Goal: Communication & Community: Answer question/provide support

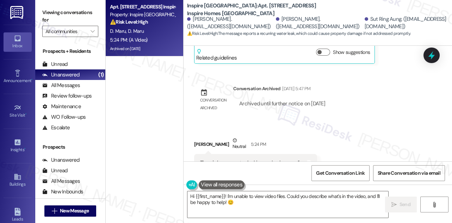
drag, startPoint x: 259, startPoint y: 103, endPoint x: 335, endPoint y: 111, distance: 76.8
click at [331, 111] on div "Archived until further notice on [DATE]" at bounding box center [282, 104] width 98 height 18
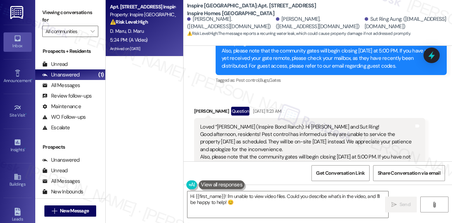
scroll to position [185, 0]
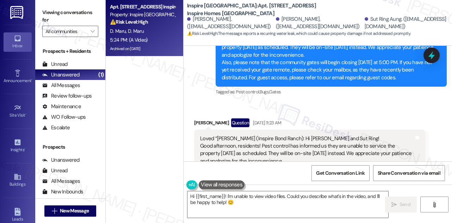
click at [243, 131] on div "Loved “[PERSON_NAME] (Inspire Bond Ranch): Hi [PERSON_NAME] and Sut Ring! Good …" at bounding box center [309, 161] width 231 height 63
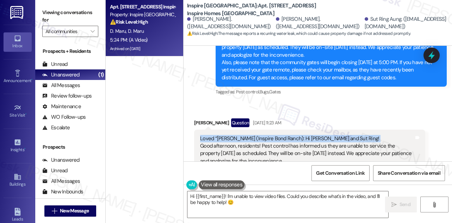
click at [243, 131] on div "Loved “[PERSON_NAME] (Inspire Bond Ranch): Hi [PERSON_NAME] and Sut Ring! Good …" at bounding box center [309, 161] width 231 height 63
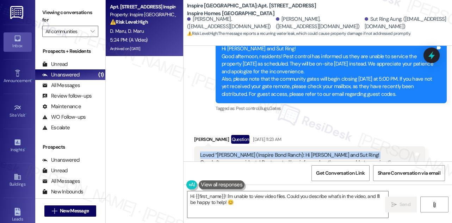
scroll to position [153, 0]
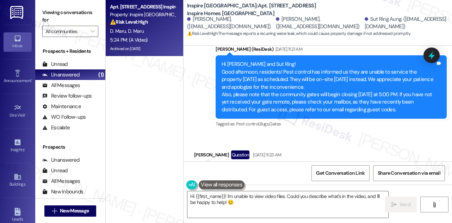
click at [239, 73] on div "Hi [PERSON_NAME] and Sut Ring! Good afternoon, residents! Pest control has info…" at bounding box center [328, 87] width 214 height 53
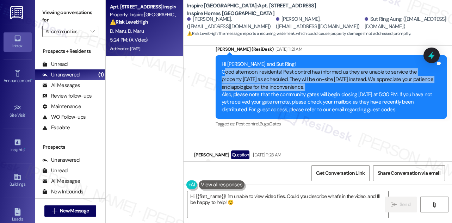
click at [239, 73] on div "Hi [PERSON_NAME] and Sut Ring! Good afternoon, residents! Pest control has info…" at bounding box center [328, 87] width 214 height 53
click at [280, 88] on div "Hi [PERSON_NAME] and Sut Ring! Good afternoon, residents! Pest control has info…" at bounding box center [328, 87] width 214 height 53
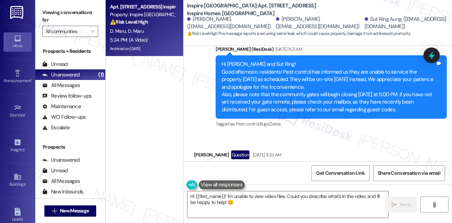
click at [280, 88] on div "Hi [PERSON_NAME] and Sut Ring! Good afternoon, residents! Pest control has info…" at bounding box center [328, 87] width 214 height 53
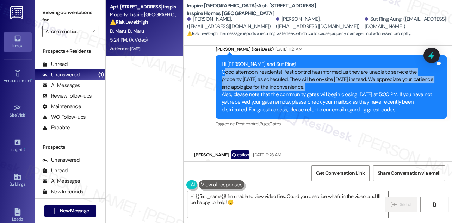
click at [280, 88] on div "Hi [PERSON_NAME] and Sut Ring! Good afternoon, residents! Pest control has info…" at bounding box center [328, 87] width 214 height 53
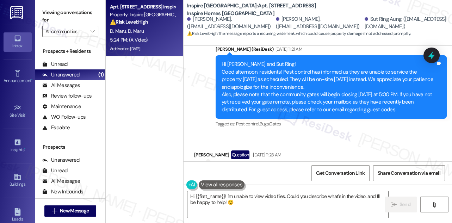
click at [268, 95] on div "Hi [PERSON_NAME] and Sut Ring! Good afternoon, residents! Pest control has info…" at bounding box center [328, 87] width 214 height 53
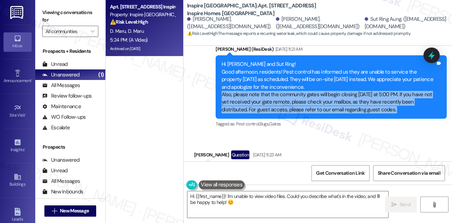
click at [268, 95] on div "Hi [PERSON_NAME] and Sut Ring! Good afternoon, residents! Pest control has info…" at bounding box center [328, 87] width 214 height 53
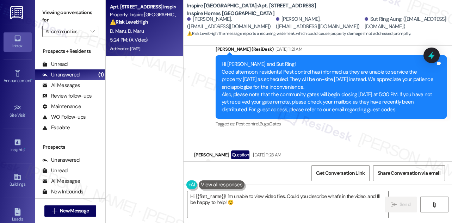
click at [291, 76] on div "Hi [PERSON_NAME] and Sut Ring! Good afternoon, residents! Pest control has info…" at bounding box center [328, 87] width 214 height 53
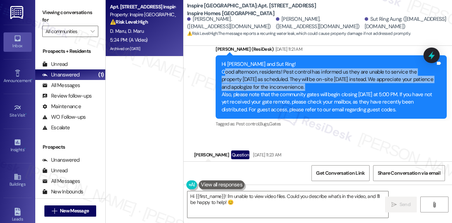
click at [291, 76] on div "Hi [PERSON_NAME] and Sut Ring! Good afternoon, residents! Pest control has info…" at bounding box center [328, 87] width 214 height 53
click at [273, 90] on div "Hi [PERSON_NAME] and Sut Ring! Good afternoon, residents! Pest control has info…" at bounding box center [328, 87] width 214 height 53
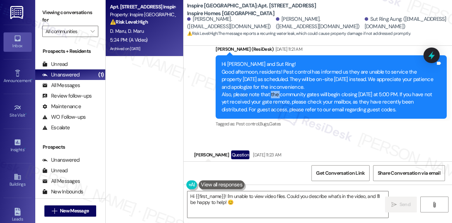
click at [273, 90] on div "Hi [PERSON_NAME] and Sut Ring! Good afternoon, residents! Pest control has info…" at bounding box center [328, 87] width 214 height 53
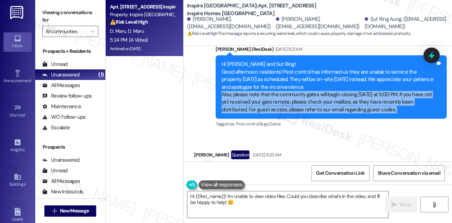
click at [273, 90] on div "Hi [PERSON_NAME] and Sut Ring! Good afternoon, residents! Pest control has info…" at bounding box center [328, 87] width 214 height 53
click at [267, 103] on div "Hi [PERSON_NAME] and Sut Ring! Good afternoon, residents! Pest control has info…" at bounding box center [328, 87] width 214 height 53
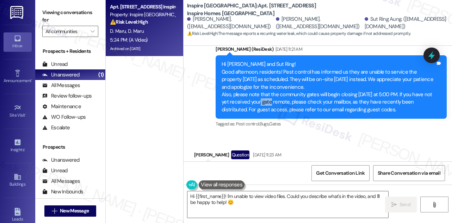
click at [267, 103] on div "Hi [PERSON_NAME] and Sut Ring! Good afternoon, residents! Pest control has info…" at bounding box center [328, 87] width 214 height 53
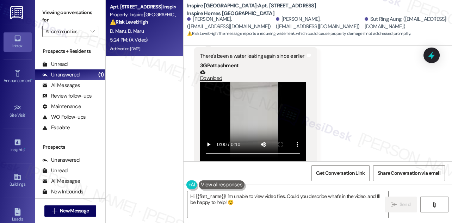
scroll to position [441, 0]
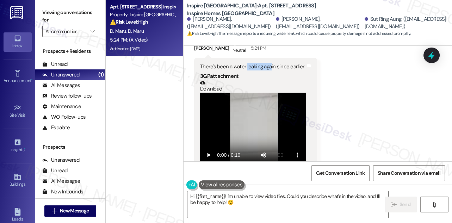
drag, startPoint x: 246, startPoint y: 64, endPoint x: 302, endPoint y: 69, distance: 56.1
click at [302, 69] on div "There's been a water leaking again since earlier" at bounding box center [253, 66] width 106 height 7
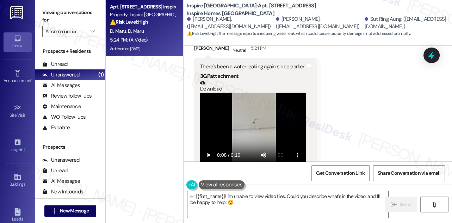
click at [61, 12] on label "Viewing conversations for" at bounding box center [70, 16] width 56 height 19
click at [375, 109] on div "Received via SMS [PERSON_NAME] Neutral 5:24 PM There's been a water leaking aga…" at bounding box center [317, 109] width 268 height 168
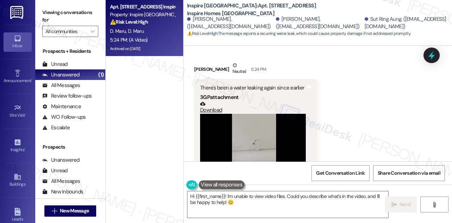
scroll to position [409, 0]
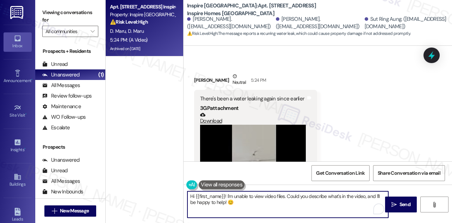
drag, startPoint x: 252, startPoint y: 201, endPoint x: 216, endPoint y: 194, distance: 36.9
click at [216, 194] on textarea "Hi {{first_name}}! I'm unable to view video files. Could you describe what's in…" at bounding box center [287, 204] width 201 height 26
click at [240, 199] on textarea "Hi {{first_name}}! I'm unable to view video files. Could you describe what's in…" at bounding box center [287, 204] width 201 height 26
click at [206, 81] on div "[PERSON_NAME] Neutral 5:24 PM" at bounding box center [255, 81] width 123 height 17
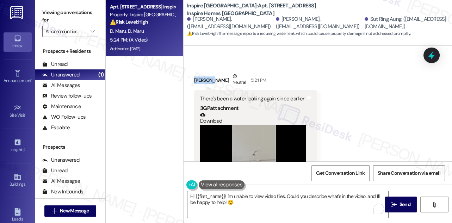
click at [206, 81] on div "[PERSON_NAME] Neutral 5:24 PM" at bounding box center [255, 81] width 123 height 17
copy div "[PERSON_NAME]"
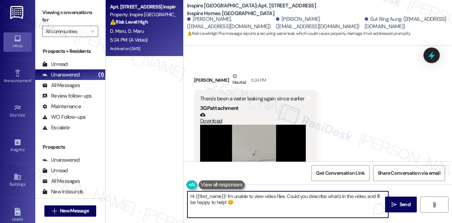
drag, startPoint x: 195, startPoint y: 196, endPoint x: 225, endPoint y: 193, distance: 29.8
click at [225, 193] on textarea "Hi {{first_name}}! I'm unable to view video files. Could you describe what's in…" at bounding box center [287, 204] width 201 height 26
paste textarea "[PERSON_NAME]"
drag, startPoint x: 217, startPoint y: 197, endPoint x: 222, endPoint y: 195, distance: 5.1
click at [217, 197] on textarea "Hi [PERSON_NAME], I; 'm sorry about the ! I'm unable to view video files. Could…" at bounding box center [287, 204] width 201 height 26
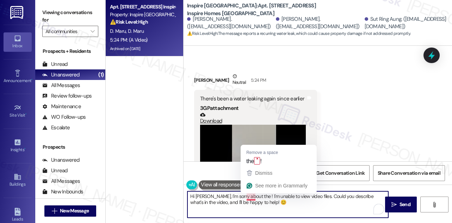
click at [228, 195] on textarea "Hi [PERSON_NAME], I'm sorry about the ! I'm unable to view video files. Could y…" at bounding box center [287, 204] width 201 height 26
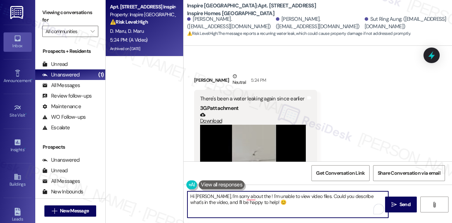
click at [255, 196] on textarea "Hi [PERSON_NAME], I'm sorry about the ! I'm unable to view video files. Could y…" at bounding box center [287, 204] width 201 height 26
click at [254, 196] on textarea "Hi [PERSON_NAME], I'm sorry about the ! I'm unable to view video files. Could y…" at bounding box center [287, 204] width 201 height 26
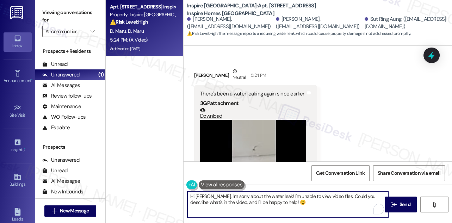
scroll to position [416, 0]
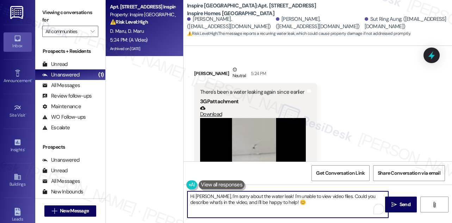
type textarea "Hi [PERSON_NAME], I'm sorry about the water leak! I'm unable to view video file…"
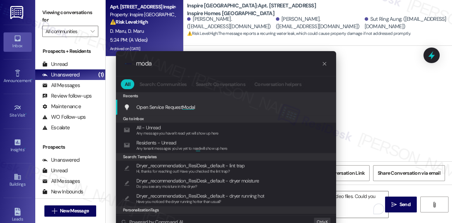
type input "moda"
click at [187, 106] on span "Moda" at bounding box center [188, 107] width 12 height 6
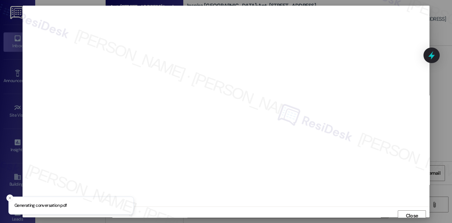
scroll to position [4, 0]
click at [407, 212] on span "Close" at bounding box center [412, 211] width 12 height 7
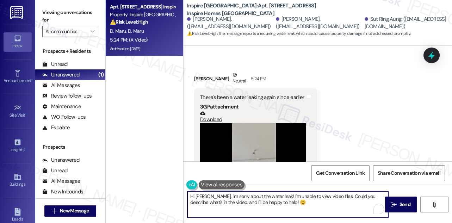
scroll to position [409, 0]
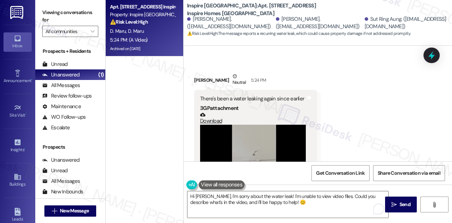
click at [279, 96] on div "There's been a water leaking again since earlier" at bounding box center [253, 98] width 106 height 7
copy div "There's been a water leaking again since earlier"
click at [60, 15] on label "Viewing conversations for" at bounding box center [70, 16] width 56 height 19
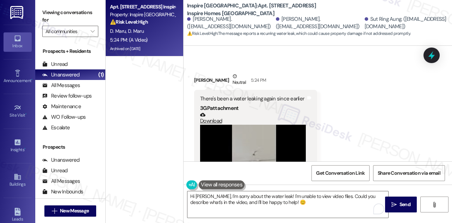
click at [58, 9] on label "Viewing conversations for" at bounding box center [70, 16] width 56 height 19
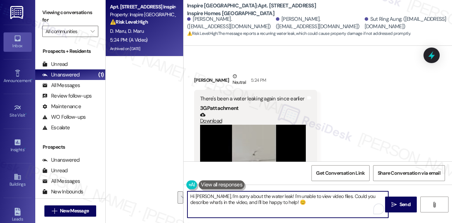
drag, startPoint x: 295, startPoint y: 201, endPoint x: 277, endPoint y: 195, distance: 18.8
click at [277, 195] on textarea "Hi [PERSON_NAME], I'm sorry about the water leak! I'm unable to view video file…" at bounding box center [287, 204] width 201 height 26
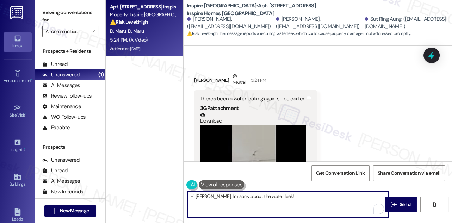
click at [214, 195] on textarea "Hi [PERSON_NAME], I'm sorry about the water leak!" at bounding box center [287, 204] width 201 height 26
click at [380, 197] on textarea "Hi [PERSON_NAME], thanks for reaching out and sending the video and I'm sorry a…" at bounding box center [287, 204] width 201 height 26
paste textarea "Where exactly is the water leaking from"
click at [193, 202] on textarea "Hi [PERSON_NAME], thanks for reaching out and sending the video and I'm sorry a…" at bounding box center [287, 204] width 201 height 26
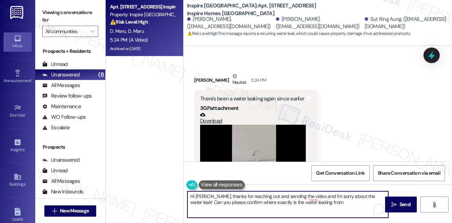
click at [331, 204] on textarea "Hi [PERSON_NAME], thanks for reaching out and sending the video and I'm sorry a…" at bounding box center [287, 204] width 201 height 26
click at [224, 203] on textarea "Hi [PERSON_NAME], thanks for reaching out and sending the video and I'm sorry a…" at bounding box center [287, 204] width 201 height 26
click at [352, 205] on textarea "Hi [PERSON_NAME], thanks for reaching out and sending the video and I'm sorry a…" at bounding box center [287, 204] width 201 height 26
drag, startPoint x: 214, startPoint y: 202, endPoint x: 302, endPoint y: 202, distance: 88.4
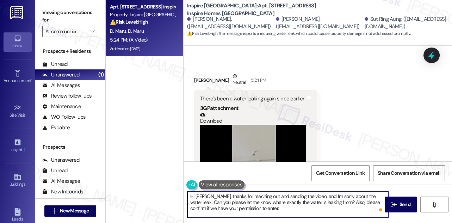
click at [302, 202] on textarea "Hi [PERSON_NAME], thanks for reaching out and sending the video, and I'm sorry …" at bounding box center [287, 204] width 201 height 26
click at [330, 199] on textarea "Hi [PERSON_NAME], thanks for reaching out and sending the video, and I'm sorry …" at bounding box center [287, 204] width 201 height 26
click at [331, 202] on textarea "Hi [PERSON_NAME], thanks for reaching out and sending the video, and I'm sorry …" at bounding box center [287, 204] width 201 height 26
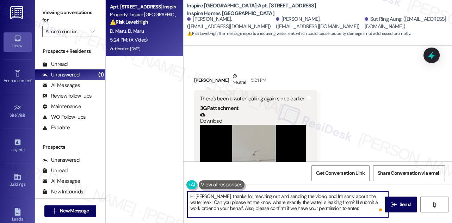
click at [261, 207] on textarea "Hi [PERSON_NAME], thanks for reaching out and sending the video, and I'm sorry …" at bounding box center [287, 204] width 201 height 26
click at [339, 207] on textarea "Hi [PERSON_NAME], thanks for reaching out and sending the video, and I'm sorry …" at bounding box center [287, 204] width 201 height 26
click at [215, 211] on textarea "Hi [PERSON_NAME], thanks for reaching out and sending the video, and I'm sorry …" at bounding box center [287, 204] width 201 height 26
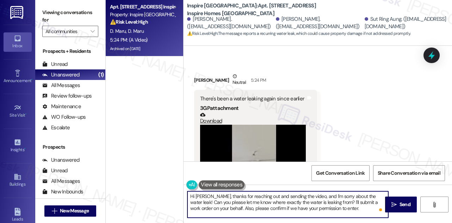
click at [336, 205] on textarea "Hi [PERSON_NAME], thanks for reaching out and sending the video, and I'm sorry …" at bounding box center [287, 204] width 201 height 26
type textarea "Hi [PERSON_NAME], thanks for reaching out and sending the video, and I'm sorry …"
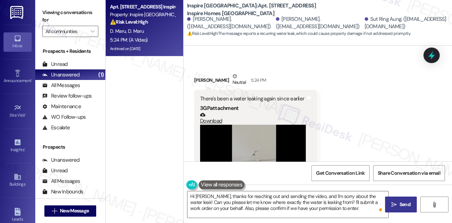
click at [410, 200] on button " Send" at bounding box center [401, 204] width 32 height 16
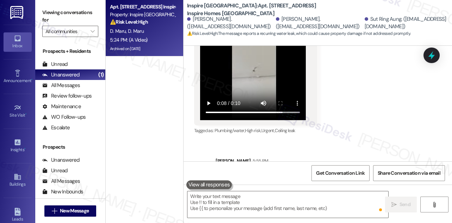
scroll to position [537, 0]
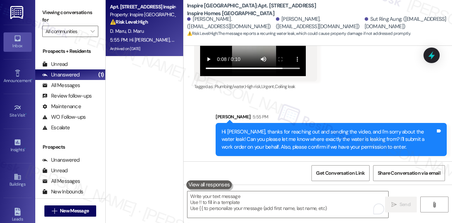
click at [344, 136] on div "Hi [PERSON_NAME], thanks for reaching out and sending the video, and I'm sorry …" at bounding box center [328, 139] width 214 height 23
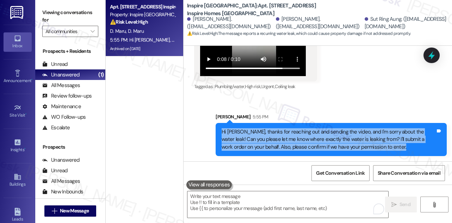
click at [344, 136] on div "Hi [PERSON_NAME], thanks for reaching out and sending the video, and I'm sorry …" at bounding box center [328, 139] width 214 height 23
click at [282, 135] on div "Hi [PERSON_NAME], thanks for reaching out and sending the video, and I'm sorry …" at bounding box center [328, 139] width 214 height 23
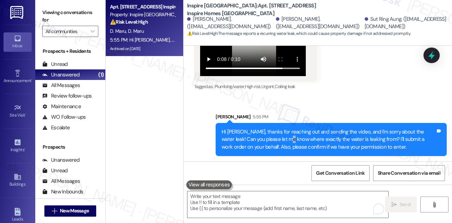
click at [282, 135] on div "Hi [PERSON_NAME], thanks for reaching out and sending the video, and I'm sorry …" at bounding box center [328, 139] width 214 height 23
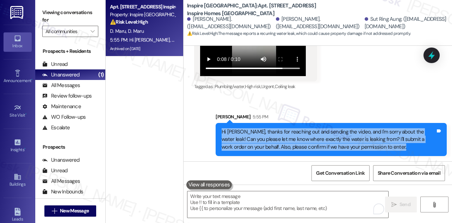
click at [282, 135] on div "Hi [PERSON_NAME], thanks for reaching out and sending the video, and I'm sorry …" at bounding box center [328, 139] width 214 height 23
click at [261, 137] on div "Hi [PERSON_NAME], thanks for reaching out and sending the video, and I'm sorry …" at bounding box center [328, 139] width 214 height 23
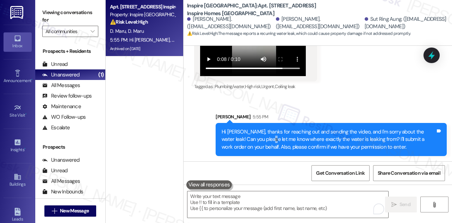
click at [261, 137] on div "Hi [PERSON_NAME], thanks for reaching out and sending the video, and I'm sorry …" at bounding box center [328, 139] width 214 height 23
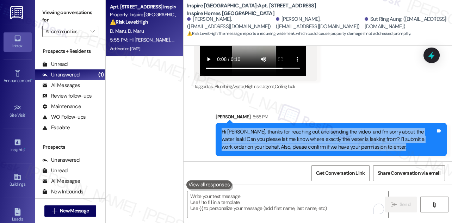
click at [261, 137] on div "Hi [PERSON_NAME], thanks for reaching out and sending the video, and I'm sorry …" at bounding box center [328, 139] width 214 height 23
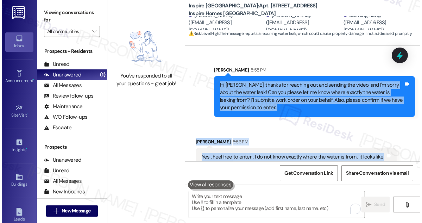
scroll to position [624, 0]
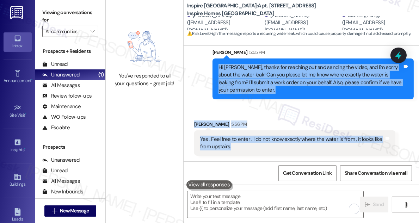
click at [228, 147] on div "Yes . Feel free to enter . I do not know exactly where the water is from , it l…" at bounding box center [292, 143] width 184 height 15
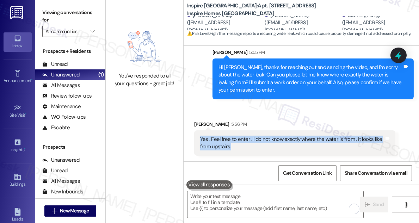
click at [228, 147] on div "Yes . Feel free to enter . I do not know exactly where the water is from , it l…" at bounding box center [292, 143] width 184 height 15
click at [302, 136] on div "Yes . Feel free to enter . I do not know exactly where the water is from , it l…" at bounding box center [292, 143] width 184 height 15
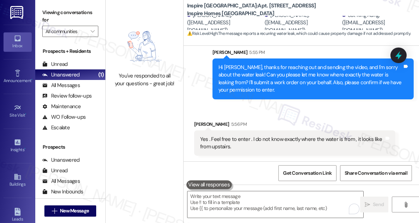
click at [302, 143] on div "Yes . Feel free to enter . I do not know exactly where the water is from , it l…" at bounding box center [292, 143] width 184 height 15
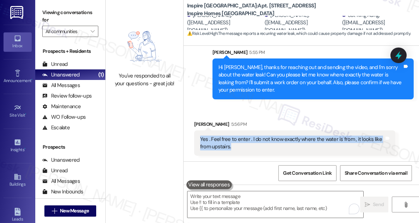
click at [302, 143] on div "Yes . Feel free to enter . I do not know exactly where the water is from , it l…" at bounding box center [292, 143] width 184 height 15
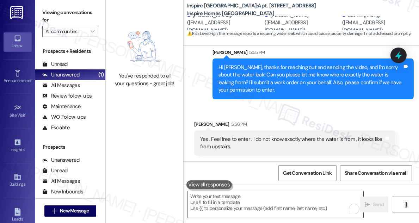
click at [234, 203] on textarea "To enrich screen reader interactions, please activate Accessibility in Grammarl…" at bounding box center [275, 204] width 176 height 26
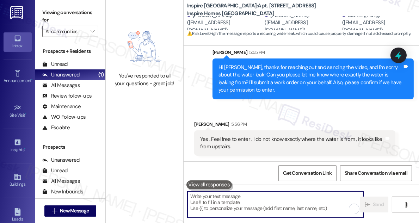
click at [249, 131] on div "Yes . Feel free to enter . I do not know exactly where the water is from , it l…" at bounding box center [294, 143] width 201 height 26
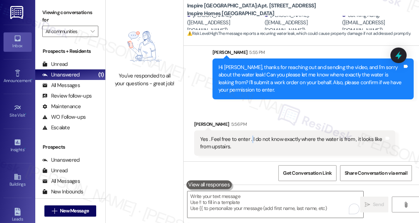
click at [249, 131] on div "Yes . Feel free to enter . I do not know exactly where the water is from , it l…" at bounding box center [294, 143] width 201 height 26
click at [249, 144] on div "Yes . Feel free to enter . I do not know exactly where the water is from , it l…" at bounding box center [292, 143] width 184 height 15
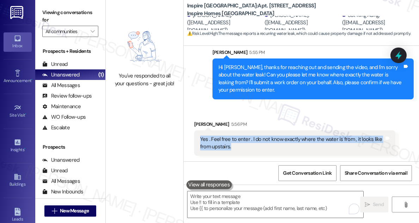
click at [249, 144] on div "Yes . Feel free to enter . I do not know exactly where the water is from , it l…" at bounding box center [292, 143] width 184 height 15
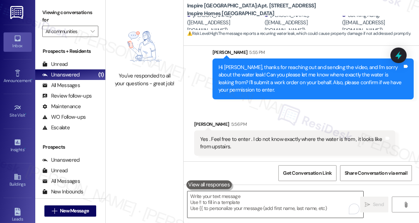
click at [238, 204] on textarea "To enrich screen reader interactions, please activate Accessibility in Grammarl…" at bounding box center [275, 204] width 176 height 26
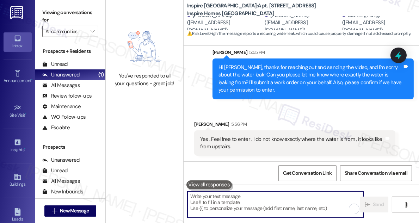
click at [236, 197] on textarea "To enrich screen reader interactions, please activate Accessibility in Grammarl…" at bounding box center [275, 204] width 176 height 26
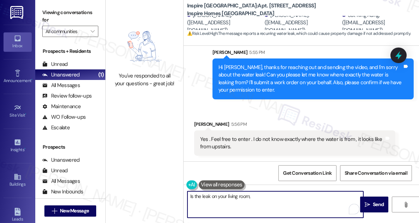
click at [214, 198] on textarea "Is the leak on your living room," at bounding box center [275, 204] width 176 height 26
click at [264, 195] on textarea "Is the leak in your living room," at bounding box center [275, 204] width 176 height 26
type textarea "Is the leak in your living room, bedrromm"
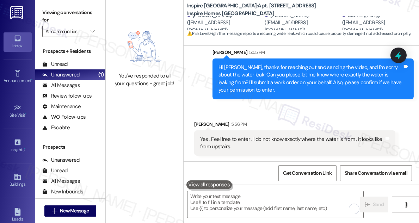
click at [56, 13] on label "Viewing conversations for" at bounding box center [70, 16] width 56 height 19
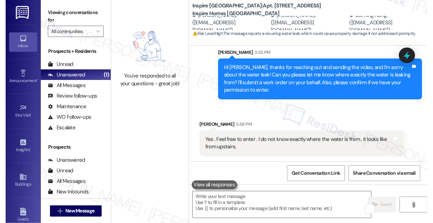
scroll to position [594, 0]
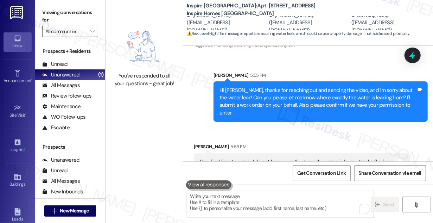
click at [47, 12] on label "Viewing conversations for" at bounding box center [70, 16] width 56 height 19
click at [222, 206] on textarea "To enrich screen reader interactions, please activate Accessibility in Grammarl…" at bounding box center [280, 204] width 187 height 26
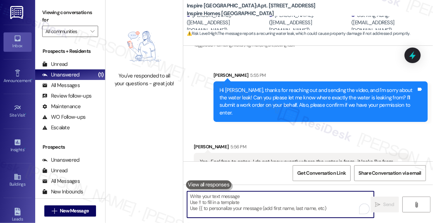
paste textarea "Just to confirm, is the leak in your living room or bedroom?"
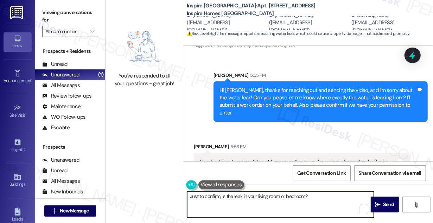
click at [191, 196] on textarea "Just to confirm, is the leak in your living room or bedroom?" at bounding box center [280, 204] width 187 height 26
click at [348, 87] on div "Hi [PERSON_NAME], thanks for reaching out and sending the video, and I'm sorry …" at bounding box center [318, 102] width 197 height 30
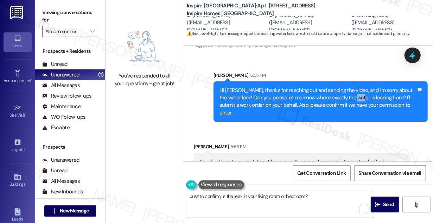
click at [348, 87] on div "Hi [PERSON_NAME], thanks for reaching out and sending the video, and I'm sorry …" at bounding box center [318, 102] width 197 height 30
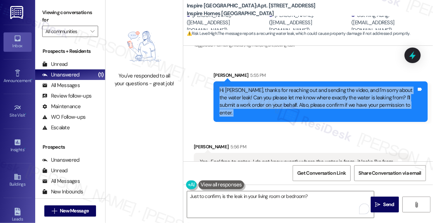
click at [348, 87] on div "Hi [PERSON_NAME], thanks for reaching out and sending the video, and I'm sorry …" at bounding box center [318, 102] width 197 height 30
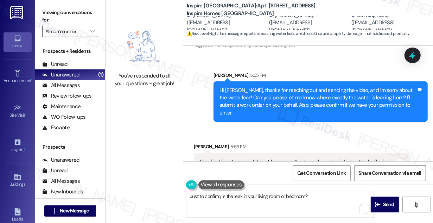
click at [199, 197] on textarea "Just to confirm, is the leak in your living room or bedroom?" at bounding box center [280, 204] width 187 height 26
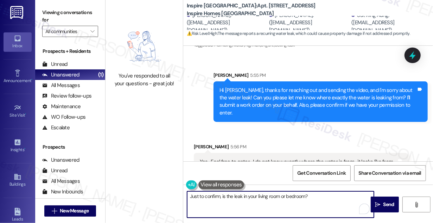
click at [215, 158] on div "Yes . Feel free to enter . I do not know exactly where the water is from , it l…" at bounding box center [298, 165] width 197 height 15
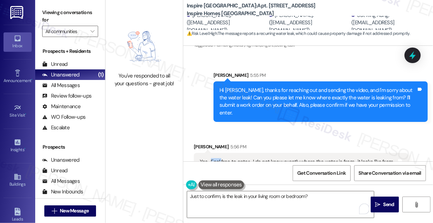
click at [215, 158] on div "Yes . Feel free to enter . I do not know exactly where the water is from , it l…" at bounding box center [298, 165] width 197 height 15
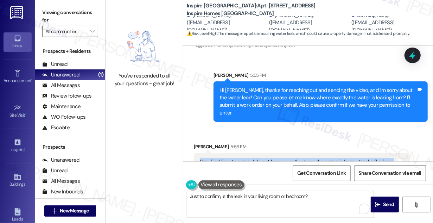
click at [215, 158] on div "Yes . Feel free to enter . I do not know exactly where the water is from , it l…" at bounding box center [298, 165] width 197 height 15
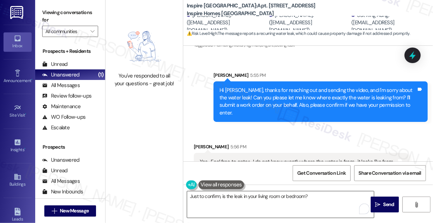
click at [190, 195] on textarea "Just to confirm, is the leak in your living room or bedroom?" at bounding box center [280, 204] width 187 height 26
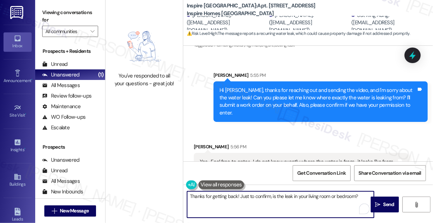
click at [332, 195] on textarea "Thanks for getting back! Just to confirm, is the leak in your living room or be…" at bounding box center [280, 204] width 187 height 26
click at [330, 196] on textarea "Thanks for getting back! Just to confirm, is the leak in your living room or be…" at bounding box center [280, 204] width 187 height 26
type textarea "Thanks for getting back! Just to confirm, is the leak in your living room, ,kit…"
click at [299, 207] on textarea "Thanks for getting back! Just to confirm, is the leak in your living room, ,kit…" at bounding box center [280, 204] width 187 height 26
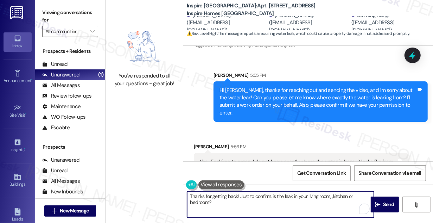
click at [299, 207] on textarea "Thanks for getting back! Just to confirm, is the leak in your living room, ,kit…" at bounding box center [280, 204] width 187 height 26
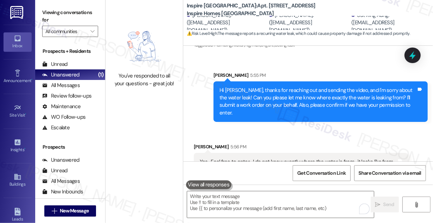
drag, startPoint x: 54, startPoint y: 9, endPoint x: 110, endPoint y: 49, distance: 68.7
click at [54, 9] on label "Viewing conversations for" at bounding box center [70, 16] width 56 height 19
click at [227, 210] on textarea "To enrich screen reader interactions, please activate Accessibility in Grammarl…" at bounding box center [280, 204] width 187 height 26
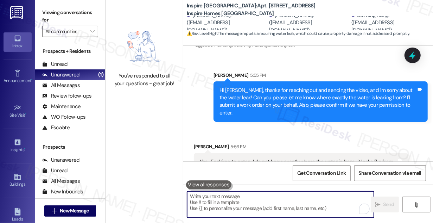
paste textarea "Could you let me know exactly where it’s happening?"
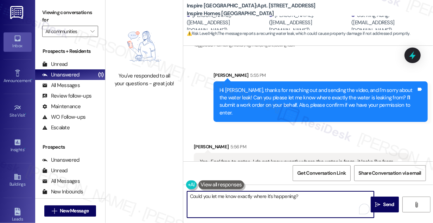
click at [251, 199] on textarea "Could you let me know exactly where it’s happening?" at bounding box center [280, 204] width 187 height 26
click at [302, 198] on textarea "Could you let me know exactly where it’s happening?" at bounding box center [280, 204] width 187 height 26
click at [268, 195] on textarea "Could you let me know exactly where it’s happening?" at bounding box center [280, 204] width 187 height 26
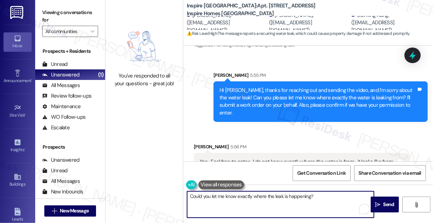
click at [321, 192] on textarea "Could you let me know exactly where the leak is happening?" at bounding box center [280, 204] width 187 height 26
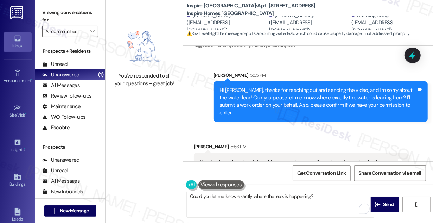
drag, startPoint x: 48, startPoint y: 13, endPoint x: 92, endPoint y: 37, distance: 50.4
click at [48, 13] on label "Viewing conversations for" at bounding box center [70, 16] width 56 height 19
click at [321, 197] on textarea "Could you let me know exactly where the leak is happening?" at bounding box center [280, 204] width 187 height 26
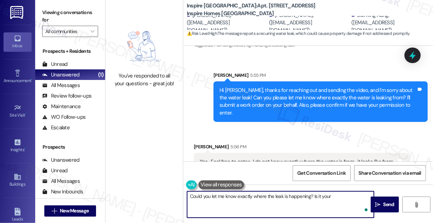
paste textarea "your living room, kitchen, or bedroom?"
click at [325, 194] on textarea "Could you let me know exactly where the leak is happening? Is it your your livi…" at bounding box center [280, 204] width 187 height 26
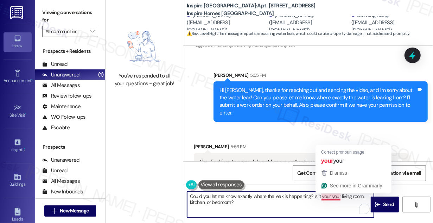
click at [325, 194] on textarea "Could you let me know exactly where the leak is happening? Is it your your livi…" at bounding box center [280, 204] width 187 height 26
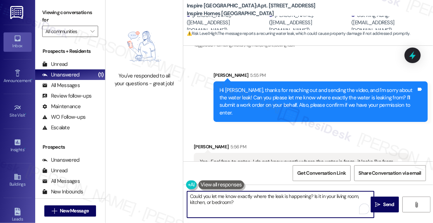
drag, startPoint x: 189, startPoint y: 195, endPoint x: 196, endPoint y: 195, distance: 6.7
click at [189, 196] on textarea "Could you let me know exactly where the leak is happening? Is it in your living…" at bounding box center [280, 204] width 187 height 26
click at [261, 194] on textarea "Thanks for confirming! Could you let me know exactly where the leak is happenin…" at bounding box center [280, 204] width 187 height 26
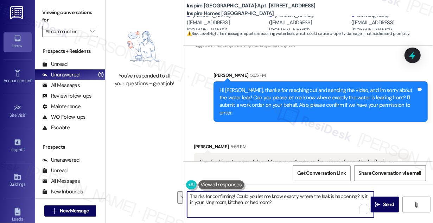
type textarea "Thanks for confirming! Could you let me know exactly where the leak is happenin…"
click at [290, 203] on textarea "Thanks for confirming! Could you let me know exactly where the leak is happenin…" at bounding box center [280, 204] width 187 height 26
click at [381, 201] on span " Send" at bounding box center [385, 204] width 22 height 7
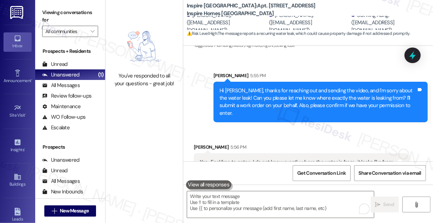
scroll to position [650, 0]
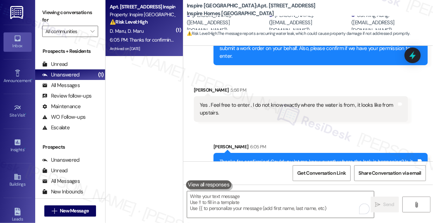
click at [314, 127] on div "Sent via SMS [PERSON_NAME] 6:05 PM Thanks for confirming! Could you let me know…" at bounding box center [308, 155] width 250 height 57
click at [234, 158] on div "Thanks for confirming! Could you let me know exactly where the leak is happenin…" at bounding box center [318, 165] width 197 height 15
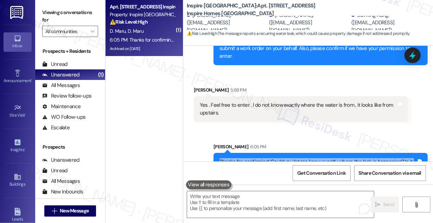
click at [234, 158] on div "Thanks for confirming! Could you let me know exactly where the leak is happenin…" at bounding box center [318, 165] width 197 height 15
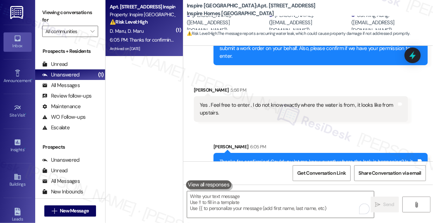
click at [268, 101] on div "Yes . Feel free to enter . I do not know exactly where the water is from , it l…" at bounding box center [298, 108] width 197 height 15
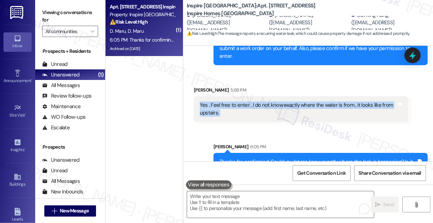
click at [268, 101] on div "Yes . Feel free to enter . I do not know exactly where the water is from , it l…" at bounding box center [298, 108] width 197 height 15
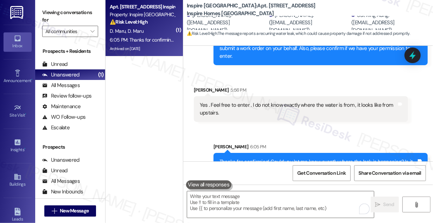
click at [255, 158] on div "Thanks for confirming! Could you let me know exactly where the leak is happenin…" at bounding box center [318, 165] width 197 height 15
click at [338, 97] on div "Yes . Feel free to enter . I do not know exactly where the water is from , it l…" at bounding box center [301, 109] width 214 height 26
click at [288, 158] on div "Thanks for confirming! Could you let me know exactly where the leak is happenin…" at bounding box center [318, 165] width 197 height 15
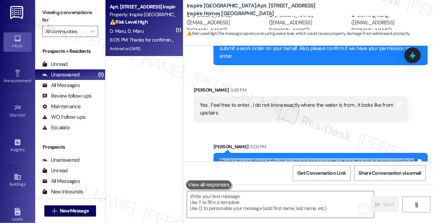
click at [288, 158] on div "Thanks for confirming! Could you let me know exactly where the leak is happenin…" at bounding box center [318, 165] width 197 height 15
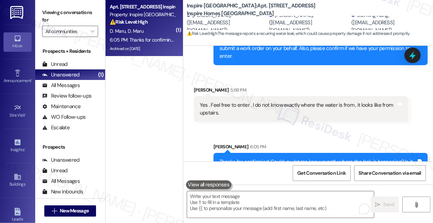
click at [293, 101] on div "Yes . Feel free to enter . I do not know exactly where the water is from , it l…" at bounding box center [298, 108] width 197 height 15
click at [271, 86] on div "[PERSON_NAME] 5:56 PM" at bounding box center [301, 91] width 214 height 10
click at [268, 96] on div "Yes . Feel free to enter . I do not know exactly where the water is from , it l…" at bounding box center [301, 109] width 214 height 26
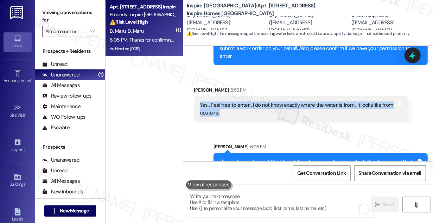
click at [268, 96] on div "Yes . Feel free to enter . I do not know exactly where the water is from , it l…" at bounding box center [301, 109] width 214 height 26
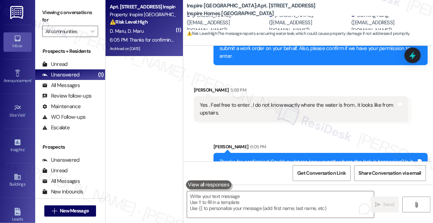
click at [250, 158] on div "Thanks for confirming! Could you let me know exactly where the leak is happenin…" at bounding box center [318, 165] width 197 height 15
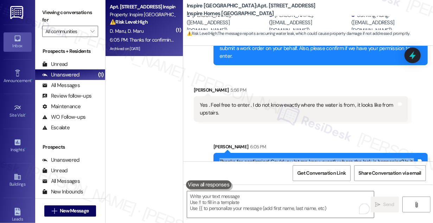
click at [250, 158] on div "Thanks for confirming! Could you let me know exactly where the leak is happenin…" at bounding box center [318, 165] width 197 height 15
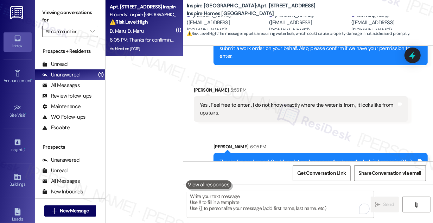
click at [266, 101] on div "Yes . Feel free to enter . I do not know exactly where the water is from , it l…" at bounding box center [298, 108] width 197 height 15
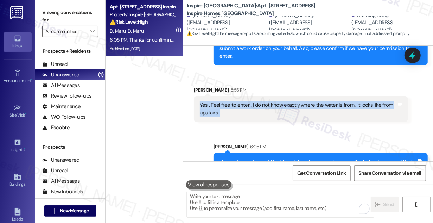
click at [266, 101] on div "Yes . Feel free to enter . I do not know exactly where the water is from , it l…" at bounding box center [298, 108] width 197 height 15
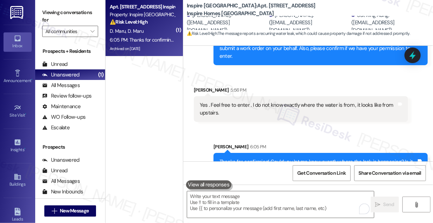
click at [311, 158] on div "Thanks for confirming! Could you let me know exactly where the leak is happenin…" at bounding box center [318, 165] width 197 height 15
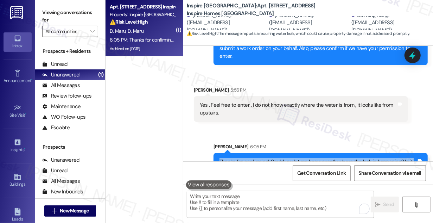
click at [311, 158] on div "Thanks for confirming! Could you let me know exactly where the leak is happenin…" at bounding box center [318, 165] width 197 height 15
click at [288, 158] on div "Thanks for confirming! Could you let me know exactly where the leak is happenin…" at bounding box center [318, 165] width 197 height 15
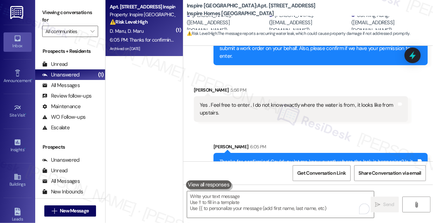
click at [288, 158] on div "Thanks for confirming! Could you let me know exactly where the leak is happenin…" at bounding box center [318, 165] width 197 height 15
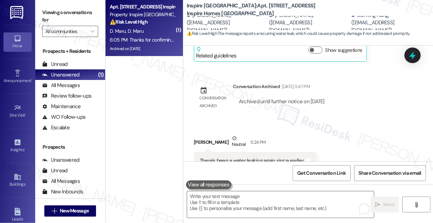
scroll to position [426, 0]
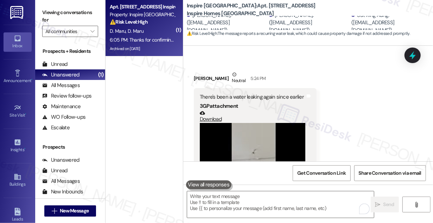
click at [262, 93] on div "There's been a water leaking again since earlier" at bounding box center [253, 96] width 106 height 7
click at [246, 93] on div "There's been a water leaking again since earlier" at bounding box center [253, 96] width 106 height 7
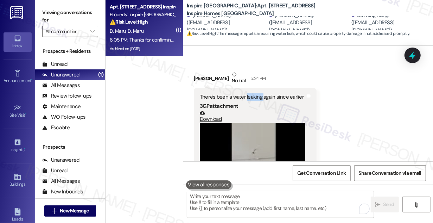
click at [246, 93] on div "There's been a water leaking again since earlier" at bounding box center [253, 96] width 106 height 7
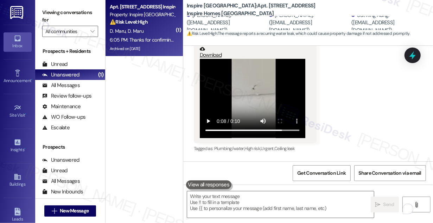
scroll to position [483, 0]
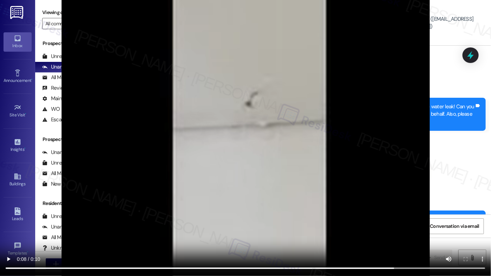
click at [139, 173] on video at bounding box center [245, 138] width 491 height 276
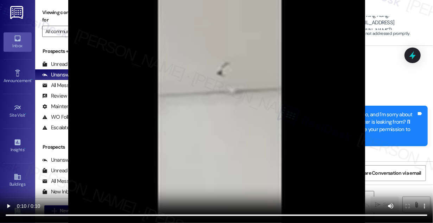
scroll to position [650, 0]
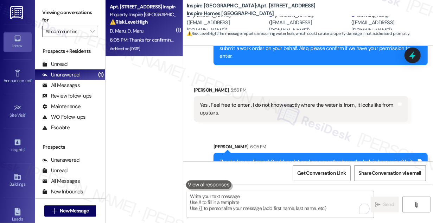
drag, startPoint x: 366, startPoint y: 111, endPoint x: 335, endPoint y: 111, distance: 31.3
click at [365, 127] on div "Sent via SMS [PERSON_NAME] 6:05 PM Thanks for confirming! Could you let me know…" at bounding box center [308, 155] width 250 height 57
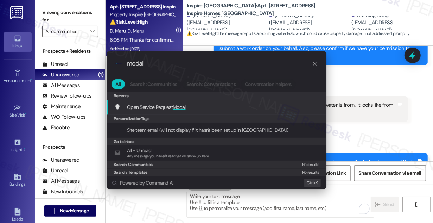
click at [182, 107] on span "Modal" at bounding box center [179, 107] width 13 height 6
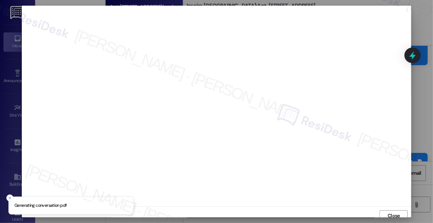
scroll to position [4, 0]
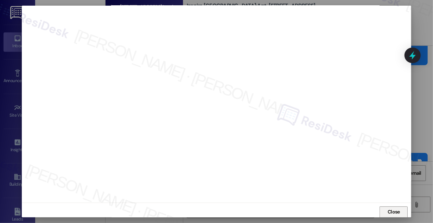
click at [390, 212] on span "Close" at bounding box center [394, 211] width 12 height 7
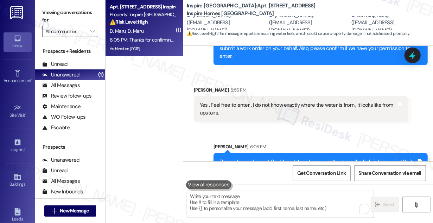
click at [309, 143] on div "[PERSON_NAME] 6:05 PM" at bounding box center [321, 148] width 214 height 10
click at [287, 158] on div "Thanks for confirming! Could you let me know exactly where the leak is happenin…" at bounding box center [318, 165] width 197 height 15
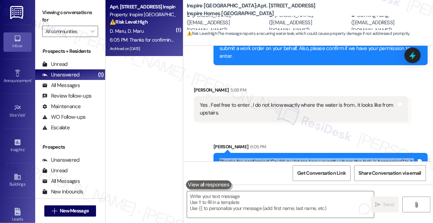
click at [287, 158] on div "Thanks for confirming! Could you let me know exactly where the leak is happenin…" at bounding box center [318, 165] width 197 height 15
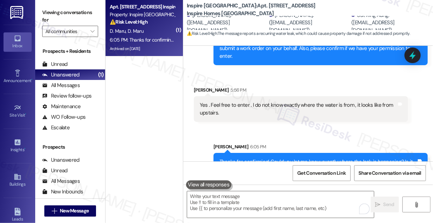
click at [389, 86] on div "[PERSON_NAME] 5:56 PM" at bounding box center [301, 91] width 214 height 10
click at [269, 158] on div "Thanks for confirming! Could you let me know exactly where the leak is happenin…" at bounding box center [318, 165] width 197 height 15
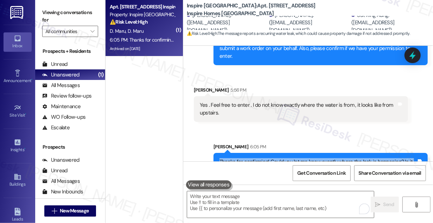
click at [269, 158] on div "Thanks for confirming! Could you let me know exactly where the leak is happenin…" at bounding box center [318, 165] width 197 height 15
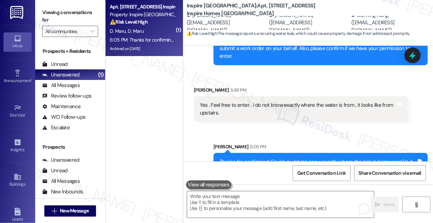
click at [321, 138] on div "Sent via SMS [PERSON_NAME] 6:05 PM Thanks for confirming! Could you let me know…" at bounding box center [320, 161] width 225 height 46
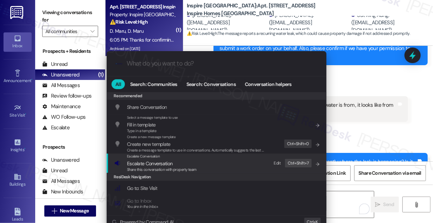
click at [167, 165] on span "Escalate Conversation" at bounding box center [149, 163] width 45 height 6
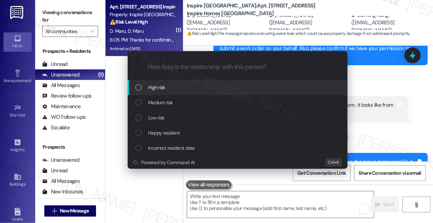
click at [366, 68] on div "Escalate Conversation How risky is the relationship with this person? Topics (e…" at bounding box center [216, 111] width 433 height 223
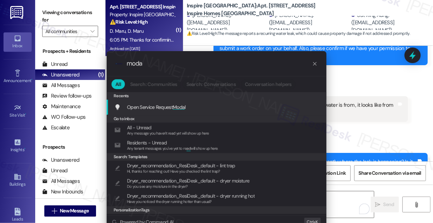
click at [180, 105] on span "Moda" at bounding box center [179, 107] width 12 height 6
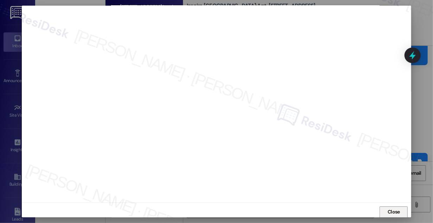
click at [390, 211] on span "Close" at bounding box center [394, 211] width 12 height 7
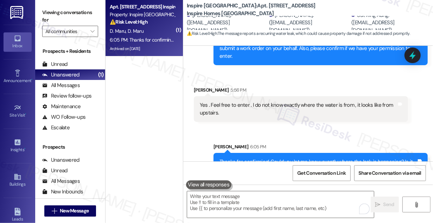
click at [295, 127] on div "Sent via SMS [PERSON_NAME] 6:05 PM Thanks for confirming! Could you let me know…" at bounding box center [308, 155] width 250 height 57
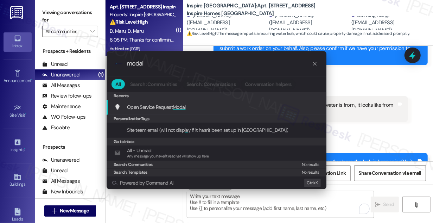
click at [181, 106] on span "Modal" at bounding box center [179, 107] width 13 height 6
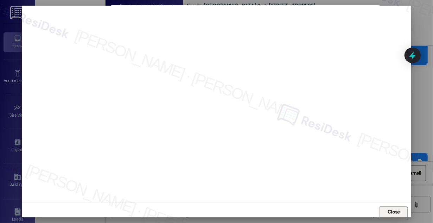
click at [393, 210] on span "Close" at bounding box center [394, 211] width 12 height 7
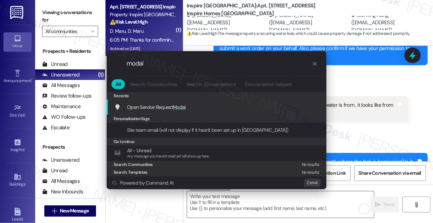
type input "modal"
click at [207, 45] on div ".cls-1{fill:#0a055f;}.cls-2{fill:#0cc4c4;} resideskLogoBlueOrange modal All Sea…" at bounding box center [217, 120] width 238 height 152
click at [316, 64] on icon "progress bar" at bounding box center [315, 64] width 6 height 6
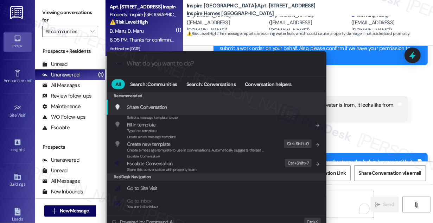
click at [375, 64] on div ".cls-1{fill:#0a055f;}.cls-2{fill:#0cc4c4;} resideskLogoBlueOrange All Search: C…" at bounding box center [216, 111] width 433 height 223
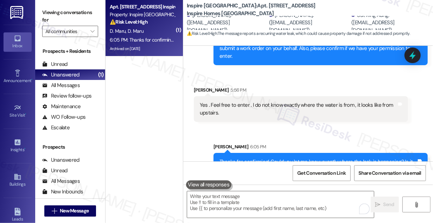
click at [259, 153] on div "Thanks for confirming! Could you let me know exactly where the leak is happenin…" at bounding box center [321, 166] width 214 height 26
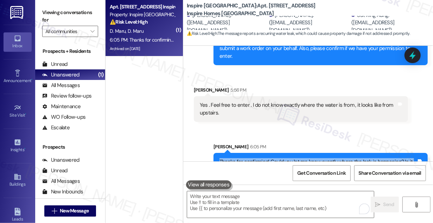
click at [259, 153] on div "Thanks for confirming! Could you let me know exactly where the leak is happenin…" at bounding box center [321, 166] width 214 height 26
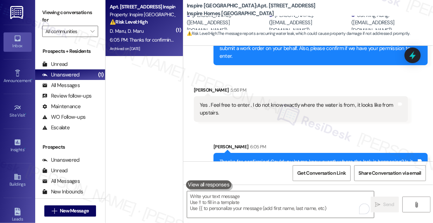
click at [302, 96] on div "Yes . Feel free to enter . I do not know exactly where the water is from , it l…" at bounding box center [301, 109] width 214 height 26
click at [270, 158] on div "Thanks for confirming! Could you let me know exactly where the leak is happenin…" at bounding box center [318, 165] width 197 height 15
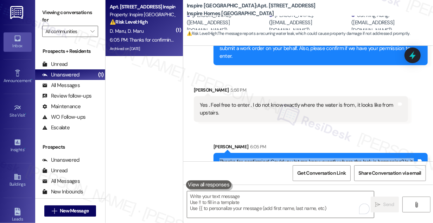
click at [270, 158] on div "Thanks for confirming! Could you let me know exactly where the leak is happenin…" at bounding box center [318, 165] width 197 height 15
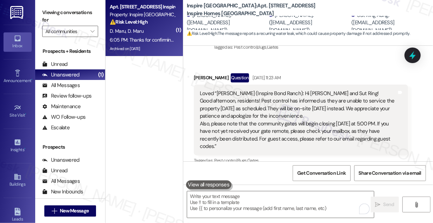
scroll to position [234, 0]
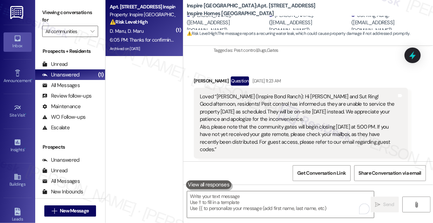
click at [274, 104] on div "Loved “[PERSON_NAME] (Inspire Bond Ranch): Hi [PERSON_NAME] and Sut Ring! Good …" at bounding box center [298, 123] width 197 height 60
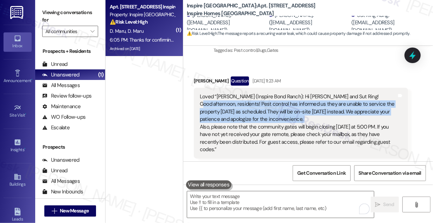
click at [274, 104] on div "Loved “[PERSON_NAME] (Inspire Bond Ranch): Hi [PERSON_NAME] and Sut Ring! Good …" at bounding box center [298, 123] width 197 height 60
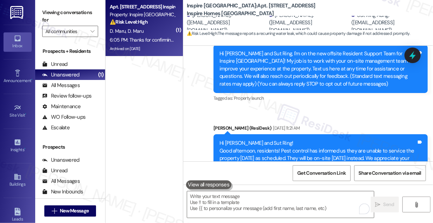
scroll to position [10, 0]
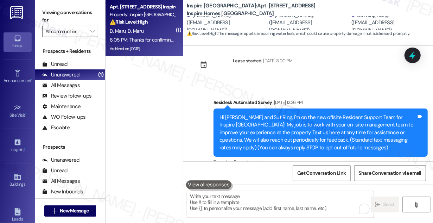
click at [264, 111] on div "Hi [PERSON_NAME] and Sut Ring, I'm on the new offsite Resident Support Team for…" at bounding box center [321, 132] width 214 height 48
click at [263, 111] on div "Hi [PERSON_NAME] and Sut Ring, I'm on the new offsite Resident Support Team for…" at bounding box center [321, 132] width 214 height 48
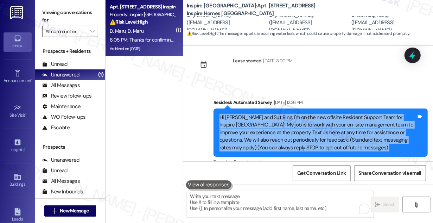
click at [263, 111] on div "Hi [PERSON_NAME] and Sut Ring, I'm on the new offsite Resident Support Team for…" at bounding box center [321, 132] width 214 height 48
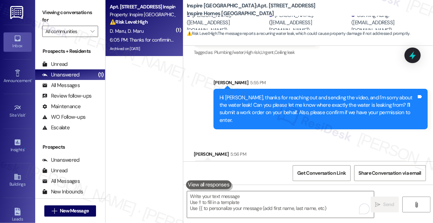
scroll to position [650, 0]
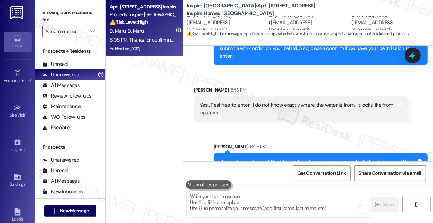
click at [241, 101] on div "Yes . Feel free to enter . I do not know exactly where the water is from , it l…" at bounding box center [298, 108] width 197 height 15
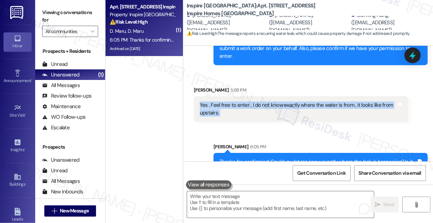
click at [241, 101] on div "Yes . Feel free to enter . I do not know exactly where the water is from , it l…" at bounding box center [298, 108] width 197 height 15
click at [294, 101] on div "Yes . Feel free to enter . I do not know exactly where the water is from , it l…" at bounding box center [298, 108] width 197 height 15
click at [295, 101] on div "Yes . Feel free to enter . I do not know exactly where the water is from , it l…" at bounding box center [298, 108] width 197 height 15
click at [315, 101] on div "Yes . Feel free to enter . I do not know exactly where the water is from , it l…" at bounding box center [298, 108] width 197 height 15
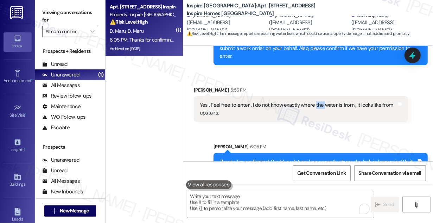
click at [315, 101] on div "Yes . Feel free to enter . I do not know exactly where the water is from , it l…" at bounding box center [298, 108] width 197 height 15
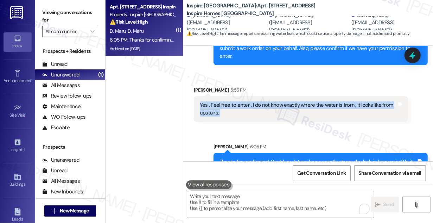
click at [315, 101] on div "Yes . Feel free to enter . I do not know exactly where the water is from , it l…" at bounding box center [298, 108] width 197 height 15
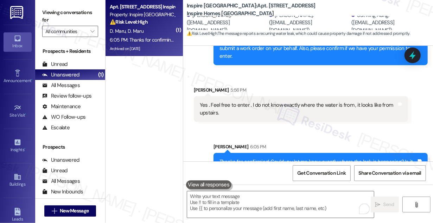
click at [243, 158] on div "Thanks for confirming! Could you let me know exactly where the leak is happenin…" at bounding box center [318, 165] width 197 height 15
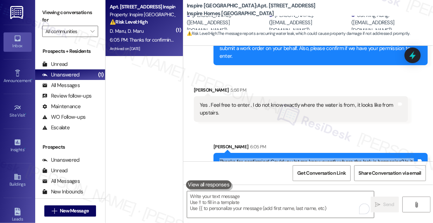
click at [243, 158] on div "Thanks for confirming! Could you let me know exactly where the leak is happenin…" at bounding box center [318, 165] width 197 height 15
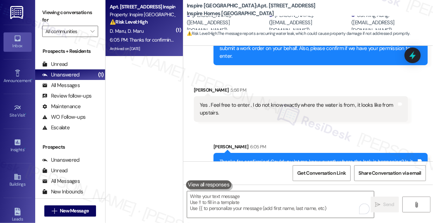
click at [320, 143] on div "[PERSON_NAME] 6:05 PM" at bounding box center [321, 148] width 214 height 10
click at [309, 158] on div "Thanks for confirming! Could you let me know exactly where the leak is happenin…" at bounding box center [318, 165] width 197 height 15
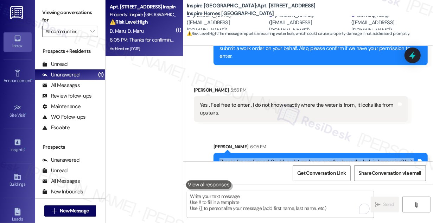
click at [309, 158] on div "Thanks for confirming! Could you let me know exactly where the leak is happenin…" at bounding box center [318, 165] width 197 height 15
click at [281, 158] on div "Thanks for confirming! Could you let me know exactly where the leak is happenin…" at bounding box center [318, 165] width 197 height 15
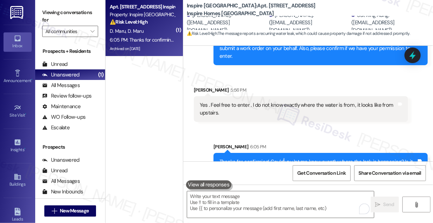
click at [281, 158] on div "Thanks for confirming! Could you let me know exactly where the leak is happenin…" at bounding box center [318, 165] width 197 height 15
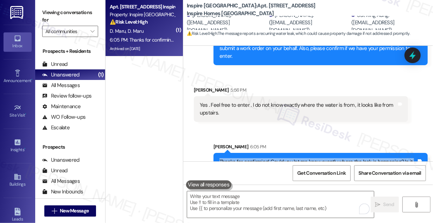
click at [281, 158] on div "Thanks for confirming! Could you let me know exactly where the leak is happenin…" at bounding box center [318, 165] width 197 height 15
click at [309, 158] on div "Thanks for confirming! Could you let me know exactly where the leak is happenin…" at bounding box center [318, 165] width 197 height 15
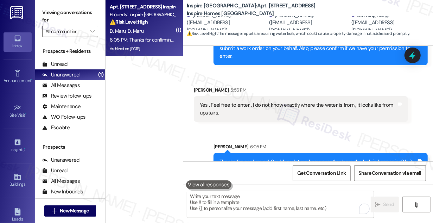
click at [309, 158] on div "Thanks for confirming! Could you let me know exactly where the leak is happenin…" at bounding box center [318, 165] width 197 height 15
click at [414, 58] on icon at bounding box center [413, 55] width 12 height 12
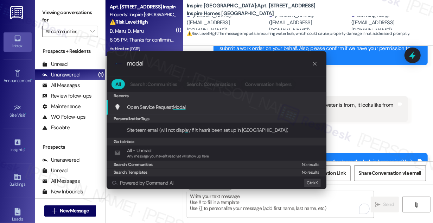
click at [183, 108] on span "Modal" at bounding box center [179, 107] width 13 height 6
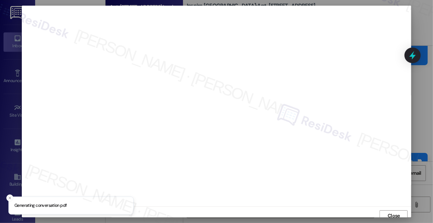
scroll to position [4, 0]
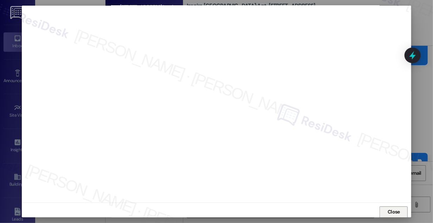
click at [393, 211] on span "Close" at bounding box center [394, 211] width 12 height 7
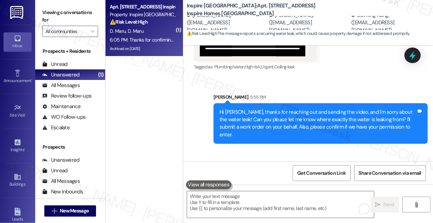
scroll to position [650, 0]
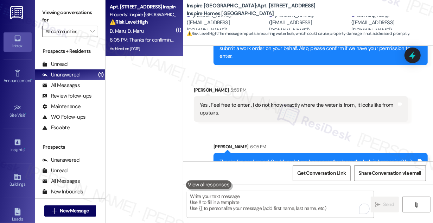
click at [257, 153] on div "Thanks for confirming! Could you let me know exactly where the leak is happenin…" at bounding box center [321, 166] width 214 height 26
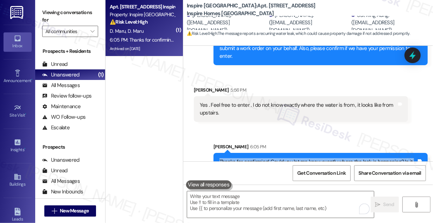
click at [257, 158] on div "Thanks for confirming! Could you let me know exactly where the leak is happenin…" at bounding box center [318, 165] width 197 height 15
click at [246, 158] on div "Thanks for confirming! Could you let me know exactly where the leak is happenin…" at bounding box center [318, 165] width 197 height 15
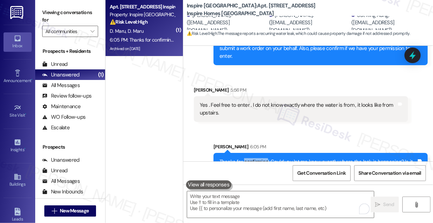
click at [246, 158] on div "Thanks for confirming! Could you let me know exactly where the leak is happenin…" at bounding box center [318, 165] width 197 height 15
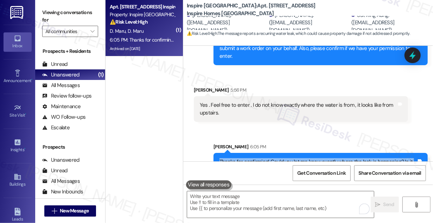
click at [247, 158] on div "Thanks for confirming! Could you let me know exactly where the leak is happenin…" at bounding box center [318, 165] width 197 height 15
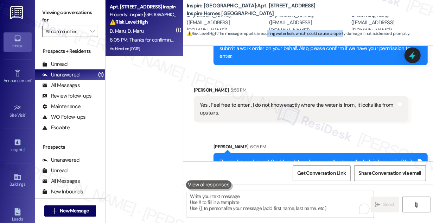
drag, startPoint x: 270, startPoint y: 35, endPoint x: 345, endPoint y: 32, distance: 75.1
click at [345, 32] on span "⚠️ Risk Level: High : The message reports a recurring water leak, which could c…" at bounding box center [298, 33] width 223 height 7
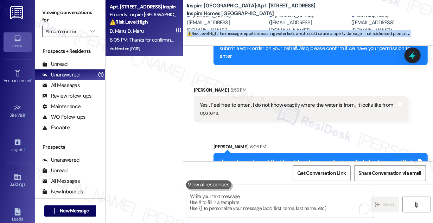
click at [345, 32] on span "⚠️ Risk Level: High : The message reports a recurring water leak, which could c…" at bounding box center [298, 33] width 223 height 7
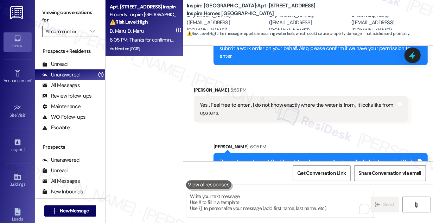
click at [281, 143] on div "[PERSON_NAME] 6:05 PM" at bounding box center [321, 148] width 214 height 10
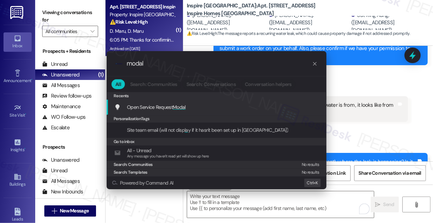
click at [177, 105] on span "Modal" at bounding box center [179, 107] width 13 height 6
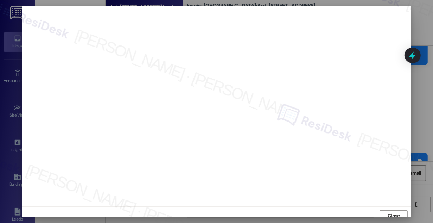
scroll to position [7, 0]
click at [387, 203] on span "Close" at bounding box center [394, 208] width 15 height 11
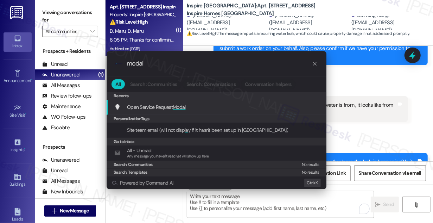
click at [196, 105] on div "Open Service Request Modal Add shortcut" at bounding box center [217, 107] width 206 height 8
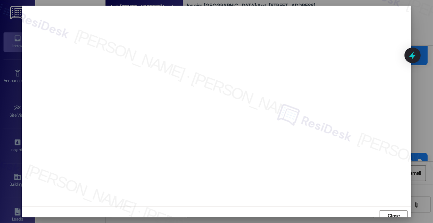
scroll to position [4, 0]
click at [395, 210] on span "Close" at bounding box center [394, 211] width 12 height 7
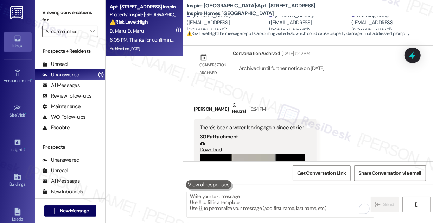
scroll to position [394, 0]
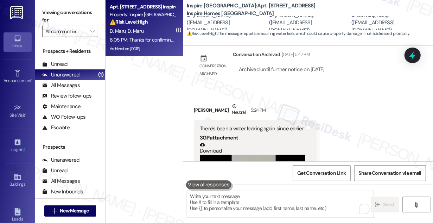
click at [270, 120] on div "There's been a water leaking again since earlier 3GP attachment Download Tags a…" at bounding box center [255, 179] width 123 height 119
click at [269, 120] on div "There's been a water leaking again since earlier 3GP attachment Download Tags a…" at bounding box center [255, 179] width 123 height 119
click at [293, 97] on div "Received via SMS [PERSON_NAME] Neutral 5:24 PM There's been a water leaking aga…" at bounding box center [255, 176] width 133 height 158
click at [267, 120] on div "There's been a water leaking again since earlier 3GP attachment Download Tags a…" at bounding box center [255, 179] width 123 height 119
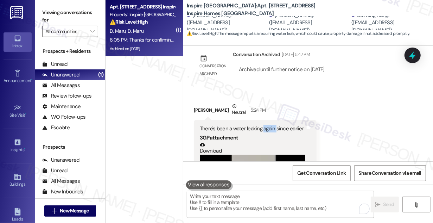
click at [267, 120] on div "There's been a water leaking again since earlier 3GP attachment Download Tags a…" at bounding box center [255, 179] width 123 height 119
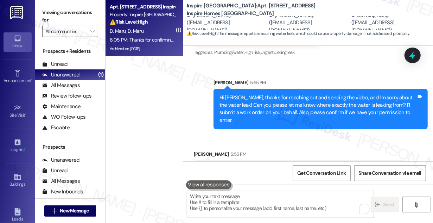
click at [263, 150] on div "[PERSON_NAME] 5:56 PM" at bounding box center [301, 155] width 214 height 10
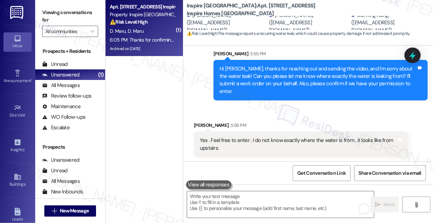
scroll to position [650, 0]
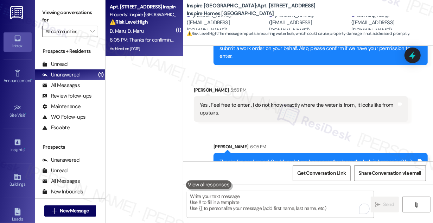
click at [282, 101] on div "Yes . Feel free to enter . I do not know exactly where the water is from , it l…" at bounding box center [298, 108] width 197 height 15
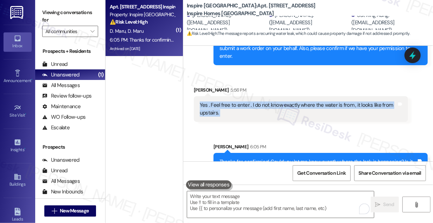
click at [282, 101] on div "Yes . Feel free to enter . I do not know exactly where the water is from , it l…" at bounding box center [298, 108] width 197 height 15
click at [369, 101] on div "Yes . Feel free to enter . I do not know exactly where the water is from , it l…" at bounding box center [298, 108] width 197 height 15
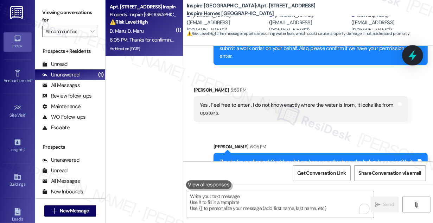
click at [409, 57] on icon at bounding box center [413, 55] width 12 height 12
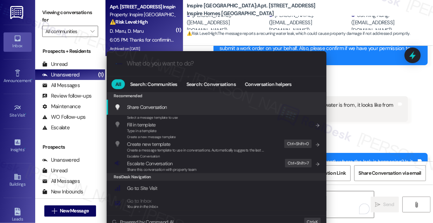
click at [351, 61] on div ".cls-1{fill:#0a055f;}.cls-2{fill:#0cc4c4;} resideskLogoBlueOrange All Search: C…" at bounding box center [216, 111] width 433 height 223
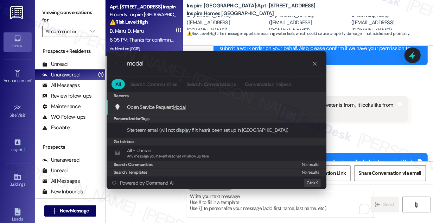
type input "modal"
click at [181, 105] on span "Modal" at bounding box center [179, 107] width 13 height 6
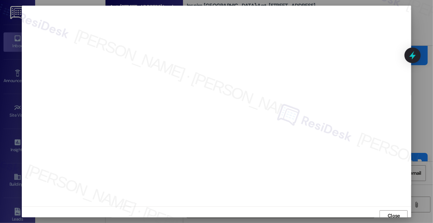
scroll to position [4, 0]
click at [384, 207] on button "Close" at bounding box center [394, 211] width 28 height 11
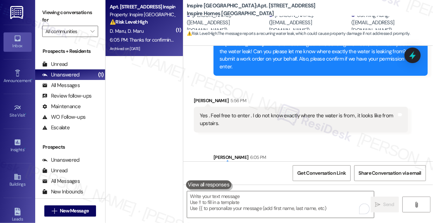
scroll to position [650, 0]
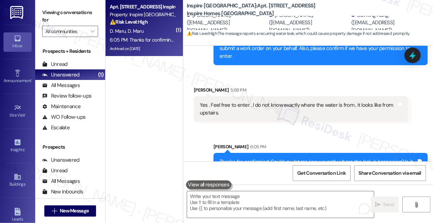
click at [338, 101] on div "Yes . Feel free to enter . I do not know exactly where the water is from , it l…" at bounding box center [298, 108] width 197 height 15
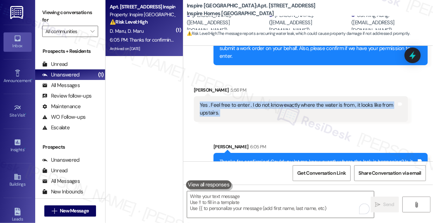
click at [338, 101] on div "Yes . Feel free to enter . I do not know exactly where the water is from , it l…" at bounding box center [298, 108] width 197 height 15
click at [279, 101] on div "Yes . Feel free to enter . I do not know exactly where the water is from , it l…" at bounding box center [298, 108] width 197 height 15
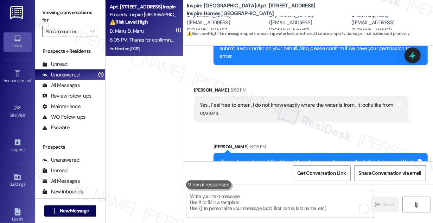
click at [279, 101] on div "Yes . Feel free to enter . I do not know exactly where the water is from , it l…" at bounding box center [298, 108] width 197 height 15
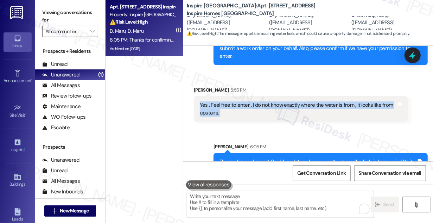
click at [279, 101] on div "Yes . Feel free to enter . I do not know exactly where the water is from , it l…" at bounding box center [298, 108] width 197 height 15
click at [276, 101] on div "Yes . Feel free to enter . I do not know exactly where the water is from , it l…" at bounding box center [298, 108] width 197 height 15
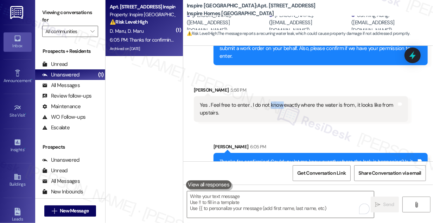
click at [276, 101] on div "Yes . Feel free to enter . I do not know exactly where the water is from , it l…" at bounding box center [298, 108] width 197 height 15
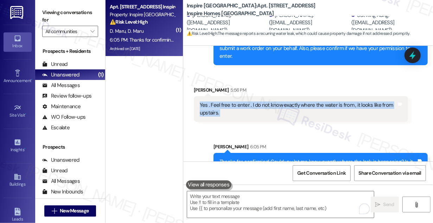
click at [276, 101] on div "Yes . Feel free to enter . I do not know exactly where the water is from , it l…" at bounding box center [298, 108] width 197 height 15
click at [286, 101] on div "Yes . Feel free to enter . I do not know exactly where the water is from , it l…" at bounding box center [298, 108] width 197 height 15
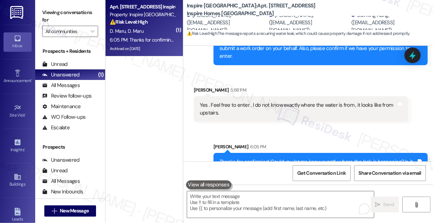
click at [244, 158] on div "Thanks for confirming! Could you let me know exactly where the leak is happenin…" at bounding box center [318, 165] width 197 height 15
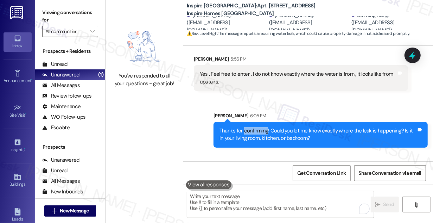
scroll to position [699, 0]
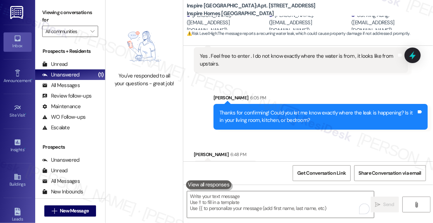
click at [234, 166] on div "It's in the shoes area" at bounding box center [223, 169] width 46 height 7
click at [268, 109] on div "Thanks for confirming! Could you let me know exactly where the leak is happenin…" at bounding box center [318, 116] width 197 height 15
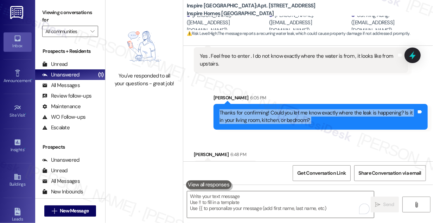
click at [268, 109] on div "Thanks for confirming! Could you let me know exactly where the leak is happenin…" at bounding box center [318, 116] width 197 height 15
click at [331, 109] on div "Thanks for confirming! Could you let me know exactly where the leak is happenin…" at bounding box center [318, 116] width 197 height 15
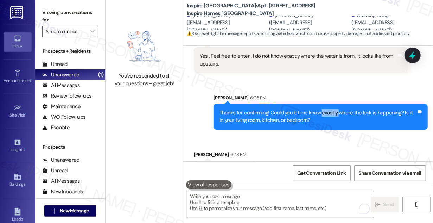
click at [331, 109] on div "Thanks for confirming! Could you let me know exactly where the leak is happenin…" at bounding box center [318, 116] width 197 height 15
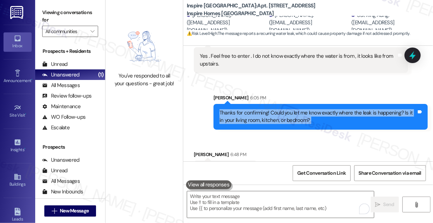
click at [331, 109] on div "Thanks for confirming! Could you let me know exactly where the leak is happenin…" at bounding box center [318, 116] width 197 height 15
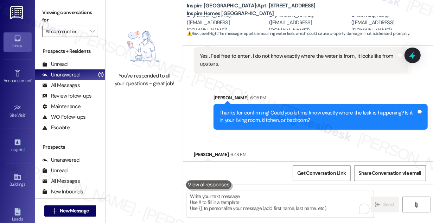
click at [48, 17] on label "Viewing conversations for" at bounding box center [70, 16] width 56 height 19
click at [281, 109] on div "Thanks for confirming! Could you let me know exactly where the leak is happenin…" at bounding box center [318, 116] width 197 height 15
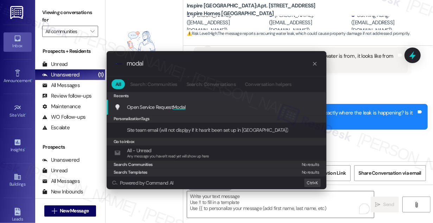
click at [182, 107] on span "Modal" at bounding box center [179, 107] width 13 height 6
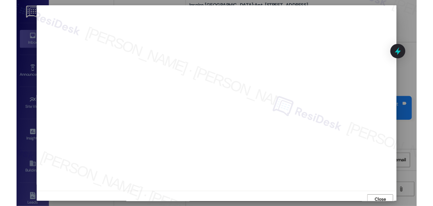
scroll to position [4, 0]
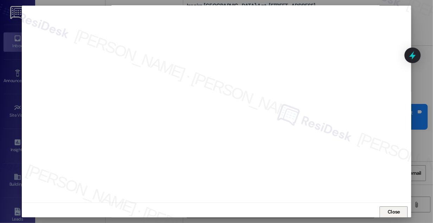
click at [388, 209] on span "Close" at bounding box center [394, 211] width 12 height 7
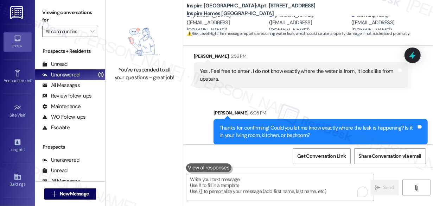
scroll to position [731, 0]
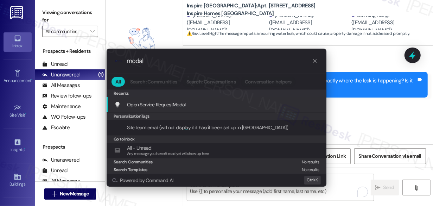
click at [180, 102] on span "Modal" at bounding box center [179, 104] width 13 height 6
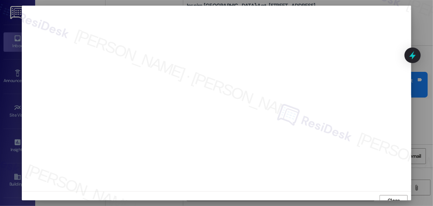
scroll to position [699, 0]
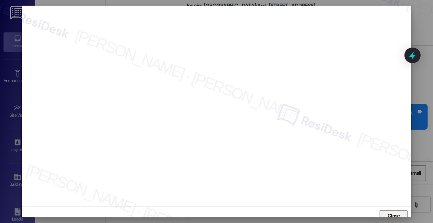
click at [395, 212] on span "Close" at bounding box center [394, 215] width 12 height 7
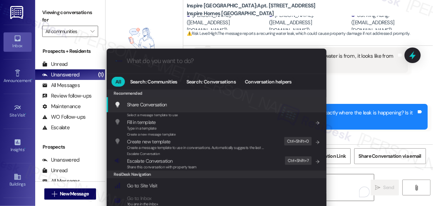
scroll to position [731, 0]
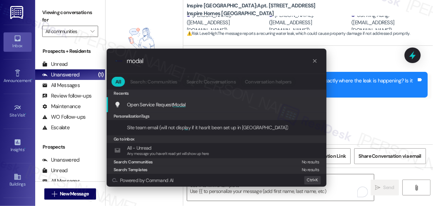
click at [185, 102] on span "Modal" at bounding box center [179, 104] width 13 height 6
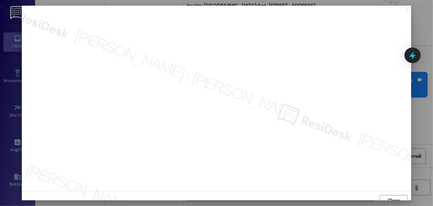
scroll to position [9, 0]
click at [390, 193] on span "Close" at bounding box center [394, 191] width 12 height 7
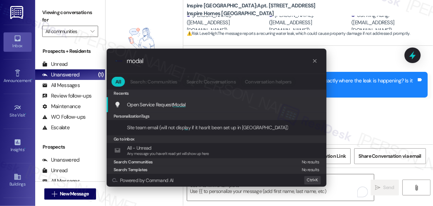
type input "modal"
click at [175, 102] on span "Modal" at bounding box center [179, 104] width 13 height 6
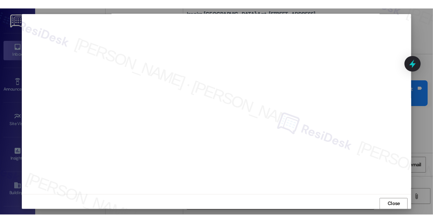
scroll to position [699, 0]
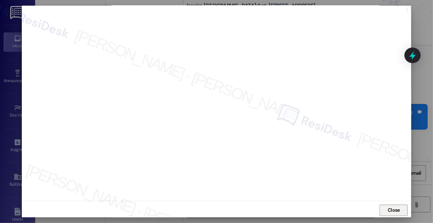
click at [388, 211] on span "Close" at bounding box center [394, 209] width 12 height 7
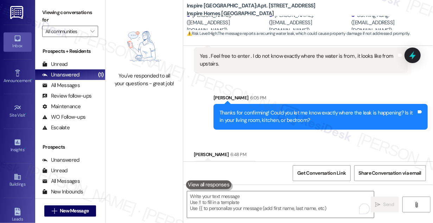
drag, startPoint x: 187, startPoint y: 4, endPoint x: 240, endPoint y: 11, distance: 52.8
click at [240, 11] on b "Inspire Bond Ranch: Apt. 1529 Orchid Springs Dr, 1 Inspire Homes Bonds Ranch" at bounding box center [257, 9] width 141 height 15
copy b "Inspire Bond Ranch: Apt. 1529 Orchid Springs Dr, 1 Inspire Homes Bonds Ranch"
click at [320, 166] on span "Get Conversation Link" at bounding box center [321, 172] width 51 height 15
click at [380, 94] on div "[PERSON_NAME] 6:05 PM" at bounding box center [321, 99] width 214 height 10
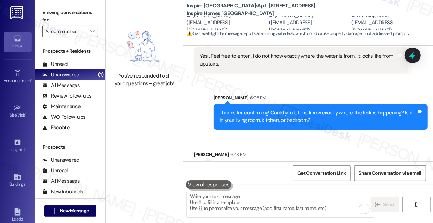
click at [246, 206] on textarea "To enrich screen reader interactions, please activate Accessibility in Grammarl…" at bounding box center [280, 204] width 187 height 26
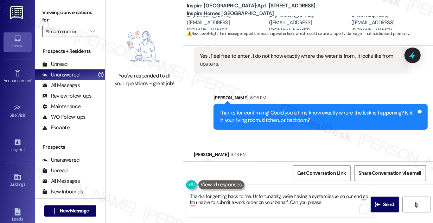
click at [406, 135] on div "Received via SMS Deborah Maru 6:48 PM It's in the shoes area Tags and notes" at bounding box center [308, 159] width 250 height 49
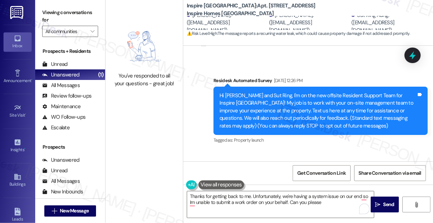
scroll to position [0, 0]
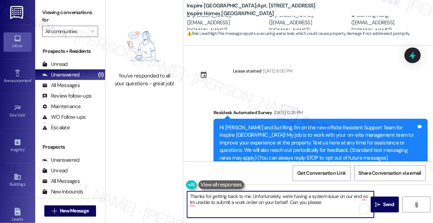
click at [325, 200] on textarea "Thanks for getting back to me. Unfortunately, we're having a system issue on ou…" at bounding box center [280, 204] width 187 height 26
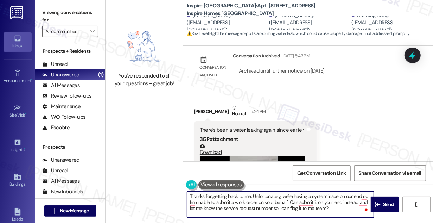
scroll to position [416, 0]
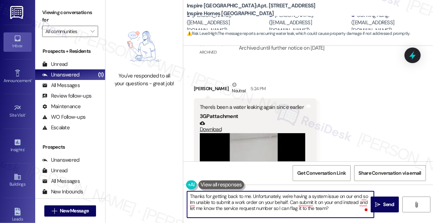
click at [238, 207] on textarea "Thanks for getting back to me. Unfortunately, we're having a system issue on ou…" at bounding box center [280, 204] width 187 height 26
paste textarea "I’d love to help, but I can’t submit a work order right now due to system maint…"
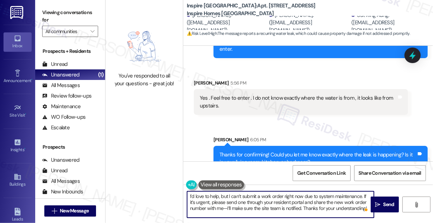
scroll to position [699, 0]
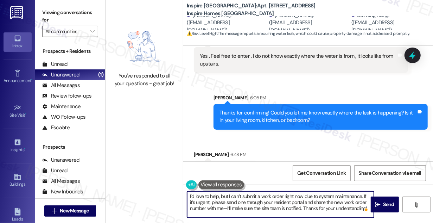
click at [195, 194] on textarea "I’d love to help, but I can’t submit a work order right now due to system maint…" at bounding box center [280, 204] width 187 height 26
click at [253, 199] on textarea "I’d love to help, but I can’t submit a work order right now due to system maint…" at bounding box center [280, 204] width 187 height 26
click at [292, 196] on textarea "I’d love to help, but I can’t submit a work order right now due to system maint…" at bounding box center [280, 204] width 187 height 26
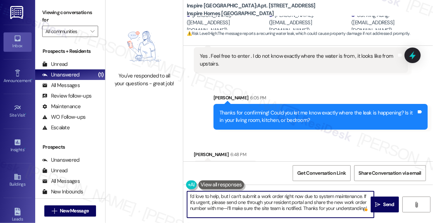
click at [344, 198] on textarea "I’d love to help, but I can’t submit a work order right now due to system maint…" at bounding box center [280, 204] width 187 height 26
drag, startPoint x: 366, startPoint y: 195, endPoint x: 362, endPoint y: 194, distance: 4.0
click at [362, 194] on textarea "I’d love to help, but I can’t submit a work order right now due to system maint…" at bounding box center [280, 204] width 187 height 26
click at [276, 201] on textarea "I’d love to help, but I can’t submit a work order right now due to system maint…" at bounding box center [280, 204] width 187 height 26
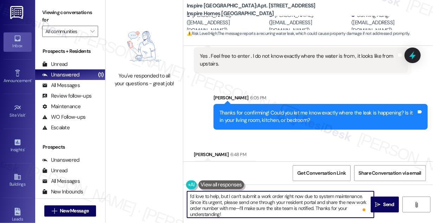
click at [243, 201] on textarea "I’d love to help, but I can’t submit a work order right now due to system maint…" at bounding box center [280, 204] width 187 height 26
click at [327, 201] on textarea "I’d love to help, but I can’t submit a work order right now due to system maint…" at bounding box center [280, 204] width 187 height 26
click at [330, 201] on textarea "I’d love to help, but I can’t submit a work order right now due to system maint…" at bounding box center [280, 204] width 187 height 26
drag, startPoint x: 190, startPoint y: 208, endPoint x: 221, endPoint y: 207, distance: 31.0
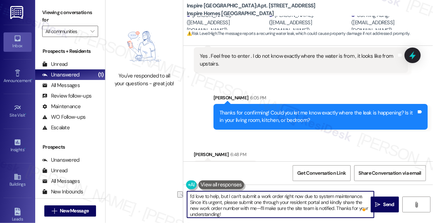
click at [221, 207] on textarea "I’d love to help, but I can’t submit a work order right now due to system maint…" at bounding box center [280, 204] width 187 height 26
click at [257, 207] on textarea "I’d love to help, but I can’t submit a work order right now due to system maint…" at bounding box center [280, 204] width 187 height 26
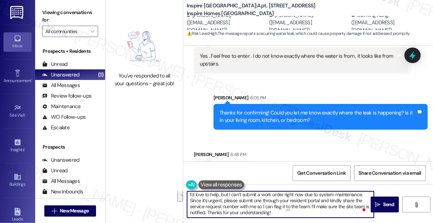
drag, startPoint x: 212, startPoint y: 214, endPoint x: 312, endPoint y: 204, distance: 100.5
click at [312, 204] on textarea "I’d love to help, but I can’t submit a work order right now due to system maint…" at bounding box center [280, 204] width 187 height 26
click at [290, 208] on textarea "I’d love to help, but I can’t submit a work order right now due to system maint…" at bounding box center [280, 204] width 187 height 26
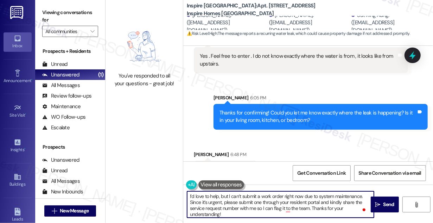
scroll to position [0, 0]
click at [190, 194] on textarea "I’d love to help, but I can’t submit a work order right now due to system maint…" at bounding box center [280, 204] width 187 height 26
drag, startPoint x: 253, startPoint y: 196, endPoint x: 282, endPoint y: 195, distance: 28.9
click at [282, 195] on textarea "Thanks for getting back to me! I’d love to help, but I can’t submit a work orde…" at bounding box center [280, 204] width 187 height 26
click at [281, 198] on textarea "Thanks for getting back to me! I’d love to help, but I can’t submit a work orde…" at bounding box center [280, 204] width 187 height 26
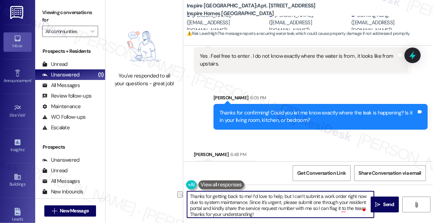
click at [281, 198] on textarea "Thanks for getting back to me! I’d love to help, but I can’t submit a work orde…" at bounding box center [280, 204] width 187 height 26
click at [258, 202] on textarea "Thanks for getting back to me! I’d love to help, but I can’t submit a work orde…" at bounding box center [280, 204] width 187 height 26
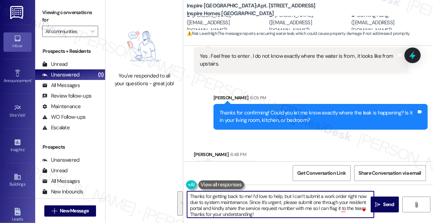
click at [289, 203] on textarea "Thanks for getting back to me! I’d love to help, but I can’t submit a work orde…" at bounding box center [280, 204] width 187 height 26
click at [228, 213] on textarea "Thanks for getting back to me! I’d love to help, but I can’t submit a work orde…" at bounding box center [280, 204] width 187 height 26
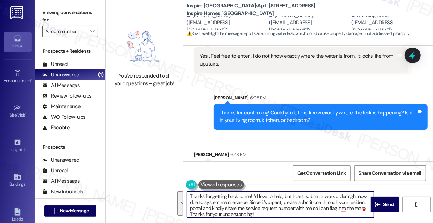
scroll to position [1, 0]
click at [228, 213] on textarea "Thanks for getting back to me! I’d love to help, but I can’t submit a work orde…" at bounding box center [280, 204] width 187 height 26
click at [306, 211] on textarea "Thanks for getting back to me! I’d love to help, but I can’t submit a work orde…" at bounding box center [280, 204] width 187 height 26
type textarea "Thanks for getting back to me! I’d love to help, but I can’t submit a work orde…"
click at [277, 205] on textarea "Thanks for getting back to me! I’d love to help, but I can’t submit a work orde…" at bounding box center [280, 204] width 187 height 26
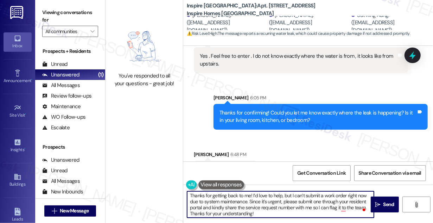
click at [277, 205] on textarea "Thanks for getting back to me! I’d love to help, but I can’t submit a work orde…" at bounding box center [280, 204] width 187 height 26
click at [269, 207] on textarea "Thanks for getting back to me! I’d love to help, but I can’t submit a work orde…" at bounding box center [280, 204] width 187 height 26
click at [284, 198] on textarea "Thanks for getting back to me! I’d love to help, but I can’t submit a work orde…" at bounding box center [280, 204] width 187 height 26
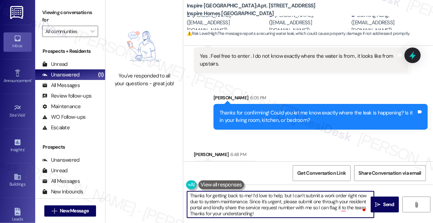
click at [254, 201] on textarea "Thanks for getting back to me! I’d love to help, but I can’t submit a work orde…" at bounding box center [280, 204] width 187 height 26
click at [297, 148] on div "Received via SMS Deborah Maru 6:48 PM It's in the shoes area Tags and notes" at bounding box center [308, 159] width 250 height 49
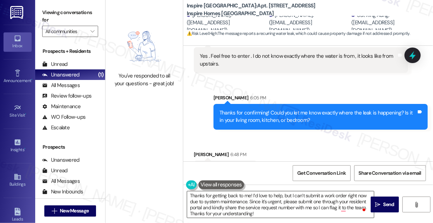
click at [267, 202] on textarea "Thanks for getting back to me! I’d love to help, but I can’t submit a work orde…" at bounding box center [280, 204] width 187 height 26
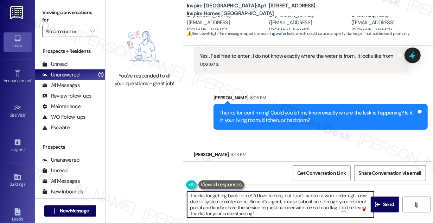
click at [267, 202] on textarea "Thanks for getting back to me! I’d love to help, but I can’t submit a work orde…" at bounding box center [280, 204] width 187 height 26
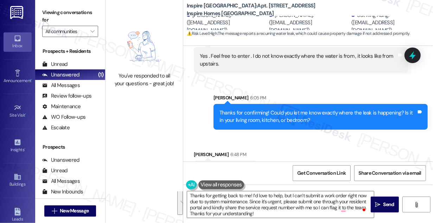
click at [294, 157] on div "Received via SMS Deborah Maru 6:48 PM It's in the shoes area Tags and notes" at bounding box center [308, 159] width 250 height 49
click at [328, 208] on textarea "Thanks for getting back to me! I’d love to help, but I can’t submit a work orde…" at bounding box center [280, 204] width 187 height 26
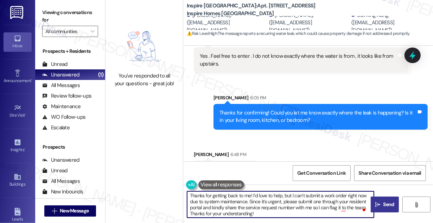
click at [383, 201] on span "Send" at bounding box center [389, 204] width 14 height 7
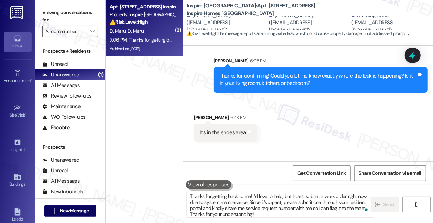
scroll to position [771, 0]
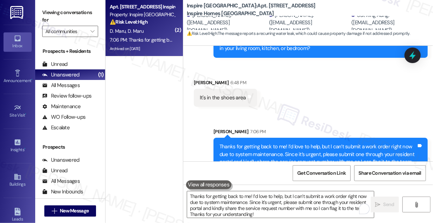
click at [271, 143] on div "Thanks for getting back to me! I’d love to help, but I can’t submit a work orde…" at bounding box center [318, 158] width 197 height 30
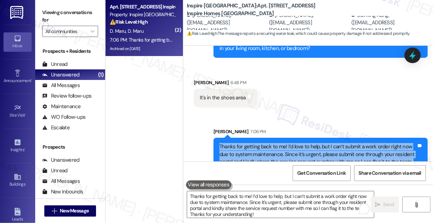
click at [271, 143] on div "Thanks for getting back to me! I’d love to help, but I can’t submit a work orde…" at bounding box center [318, 158] width 197 height 30
copy div "Thanks for getting back to me! I’d love to help, but I can’t submit a work orde…"
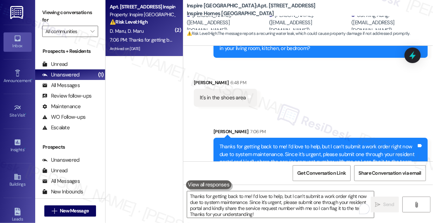
click at [55, 7] on label "Viewing conversations for" at bounding box center [70, 16] width 56 height 19
